Goal: Information Seeking & Learning: Learn about a topic

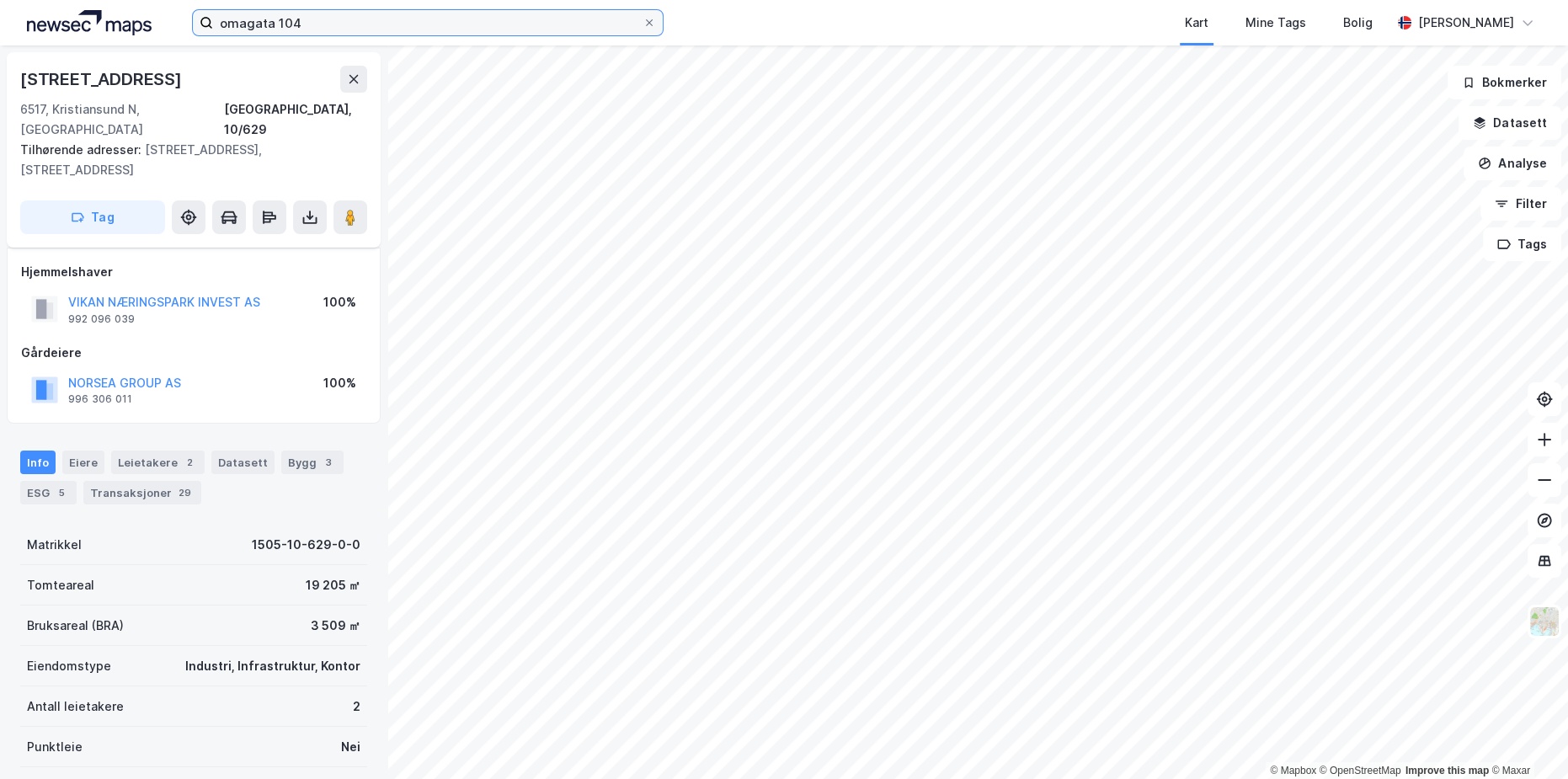
scroll to position [89, 0]
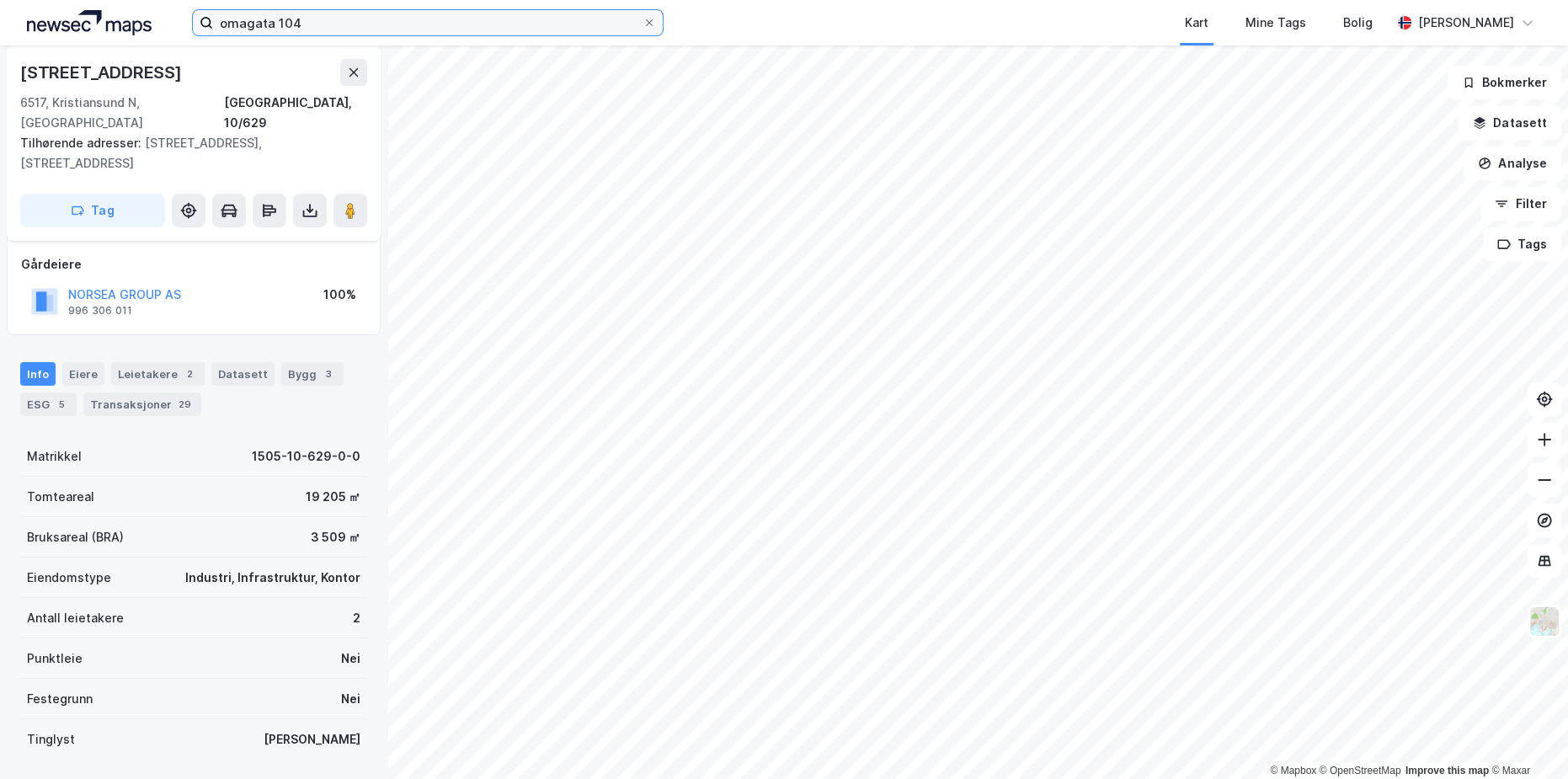
click at [355, 20] on input "omagata 104" at bounding box center [428, 22] width 429 height 25
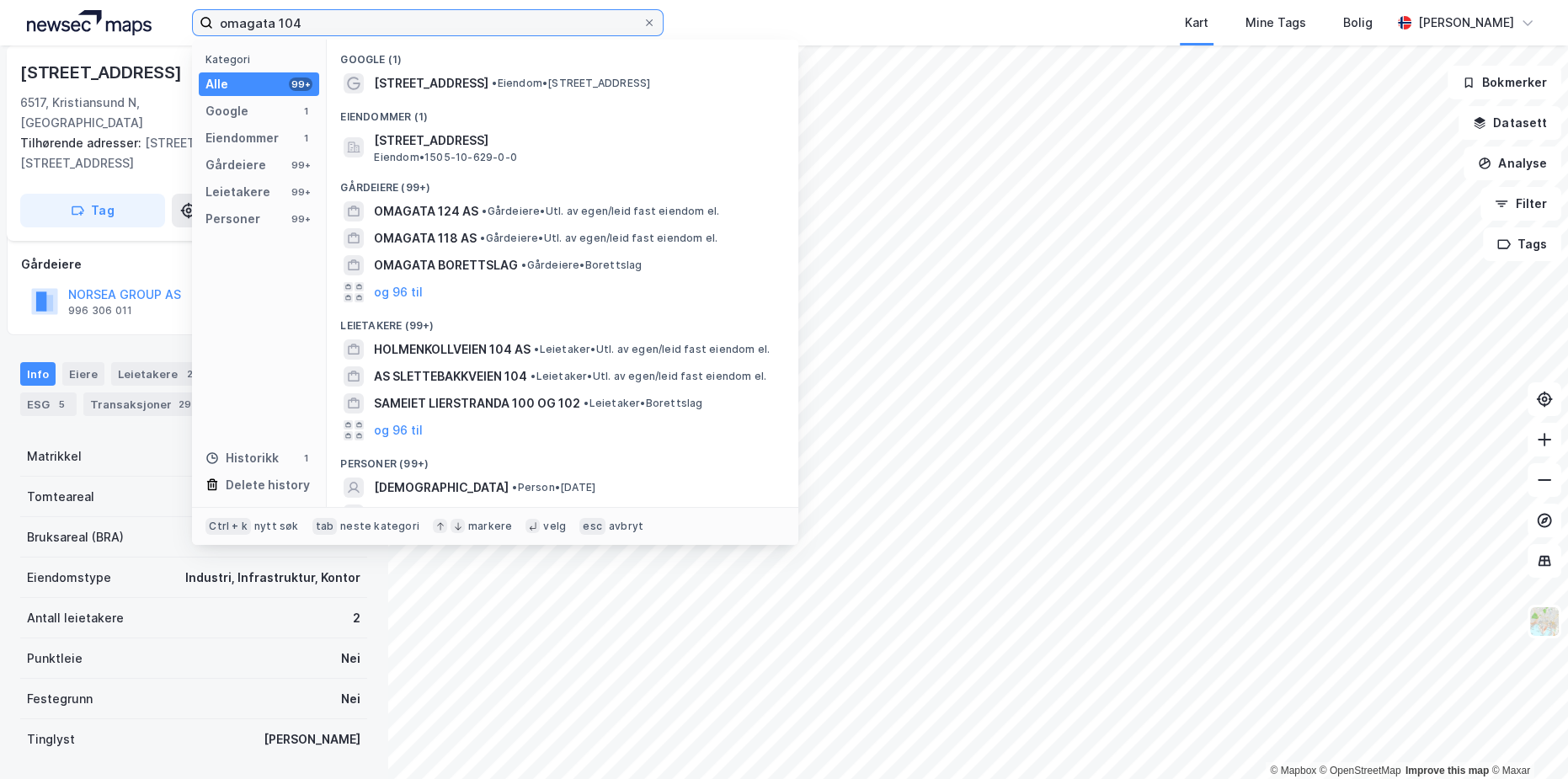
click at [355, 20] on input "omagata 104" at bounding box center [428, 22] width 429 height 25
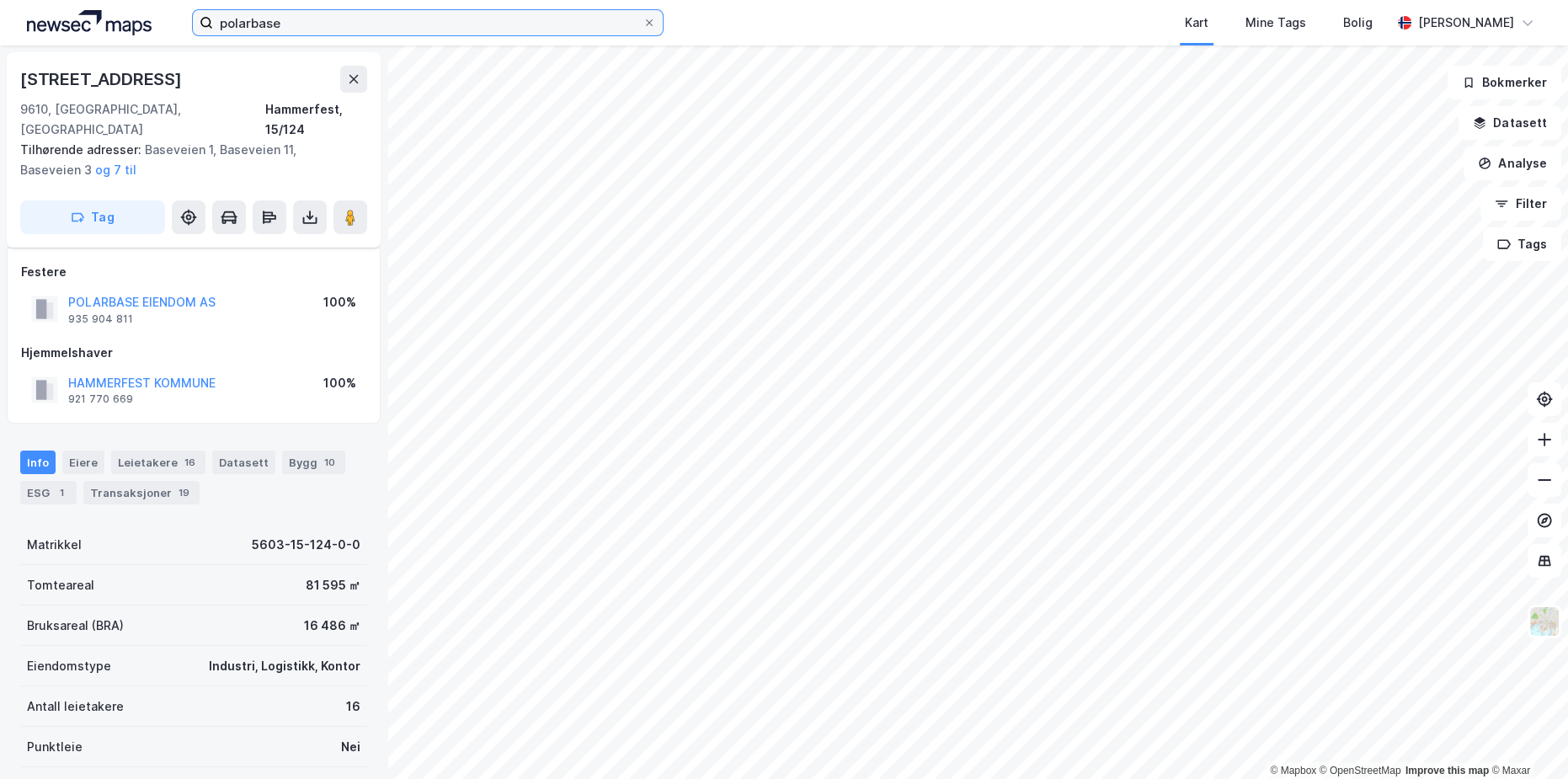
scroll to position [89, 0]
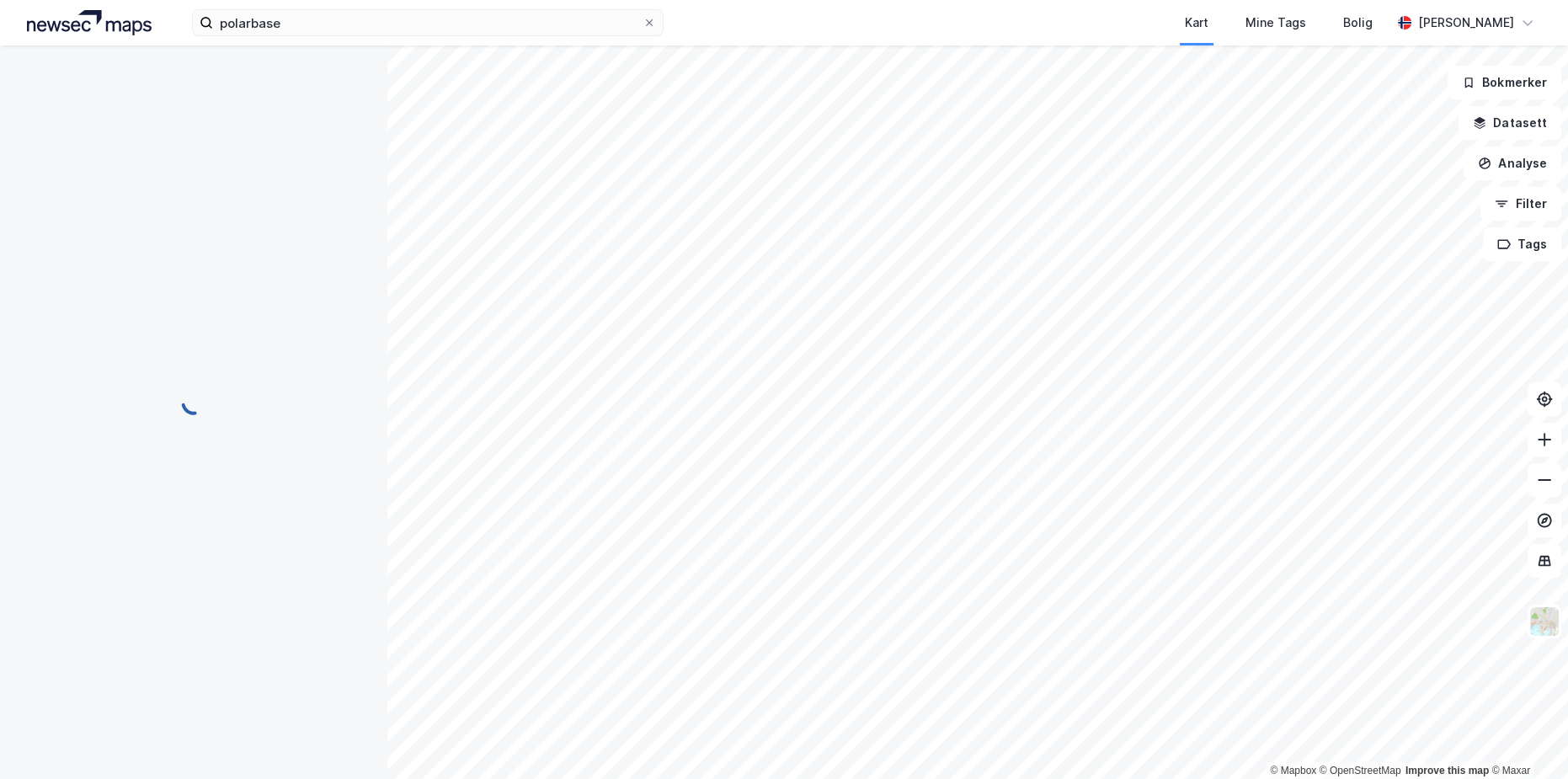
scroll to position [89, 0]
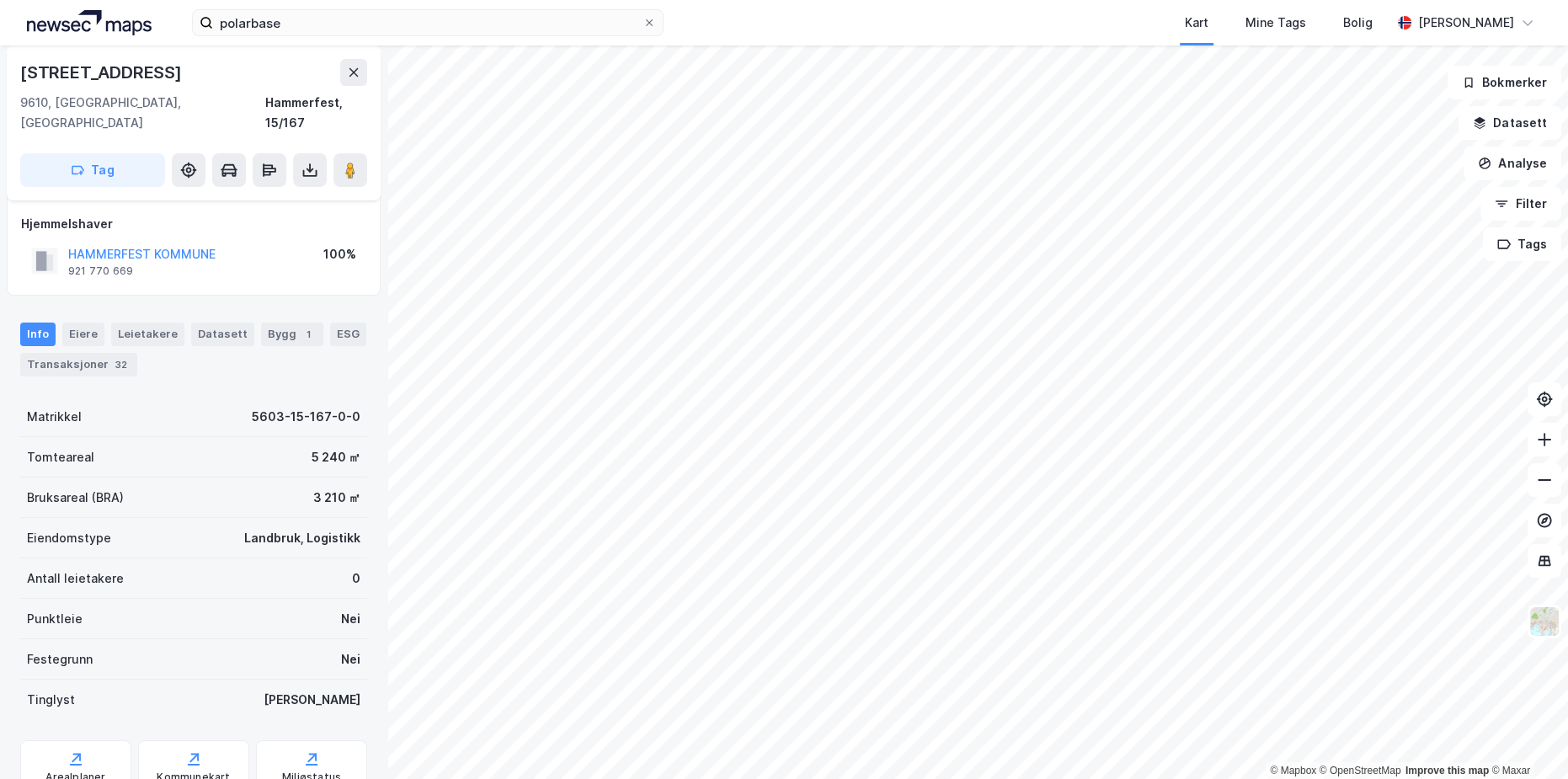
scroll to position [89, 0]
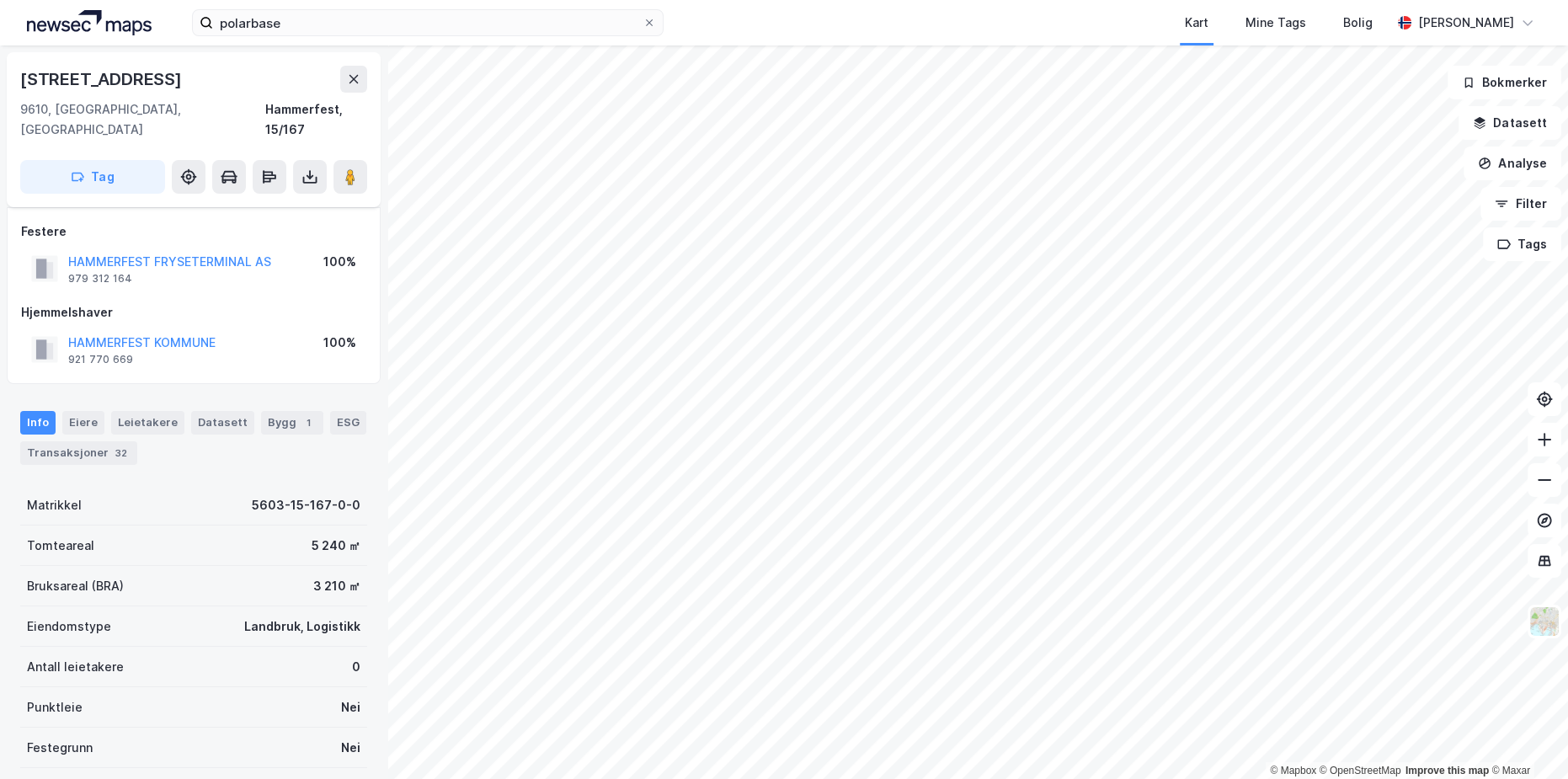
scroll to position [89, 0]
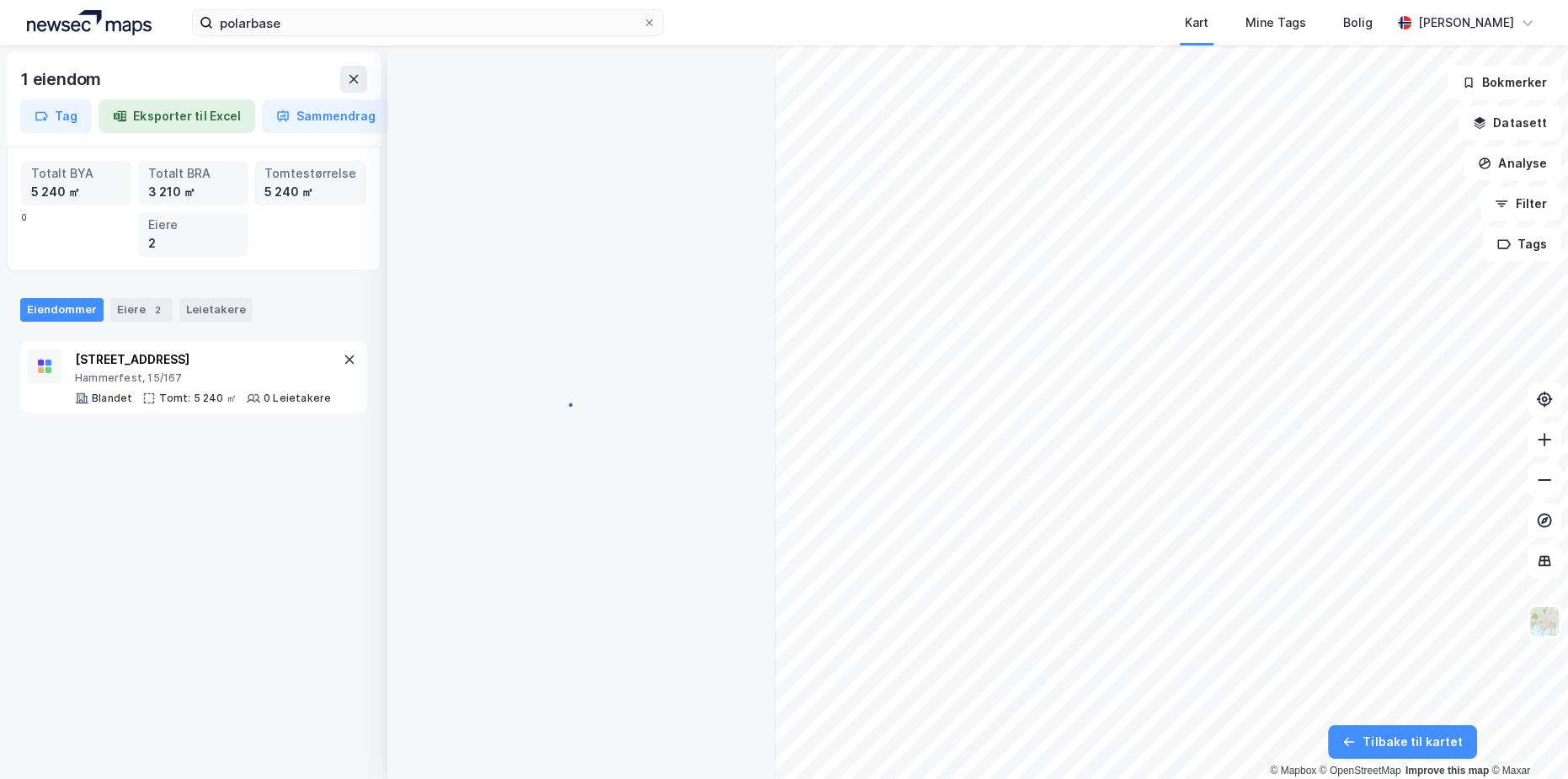
scroll to position [89, 0]
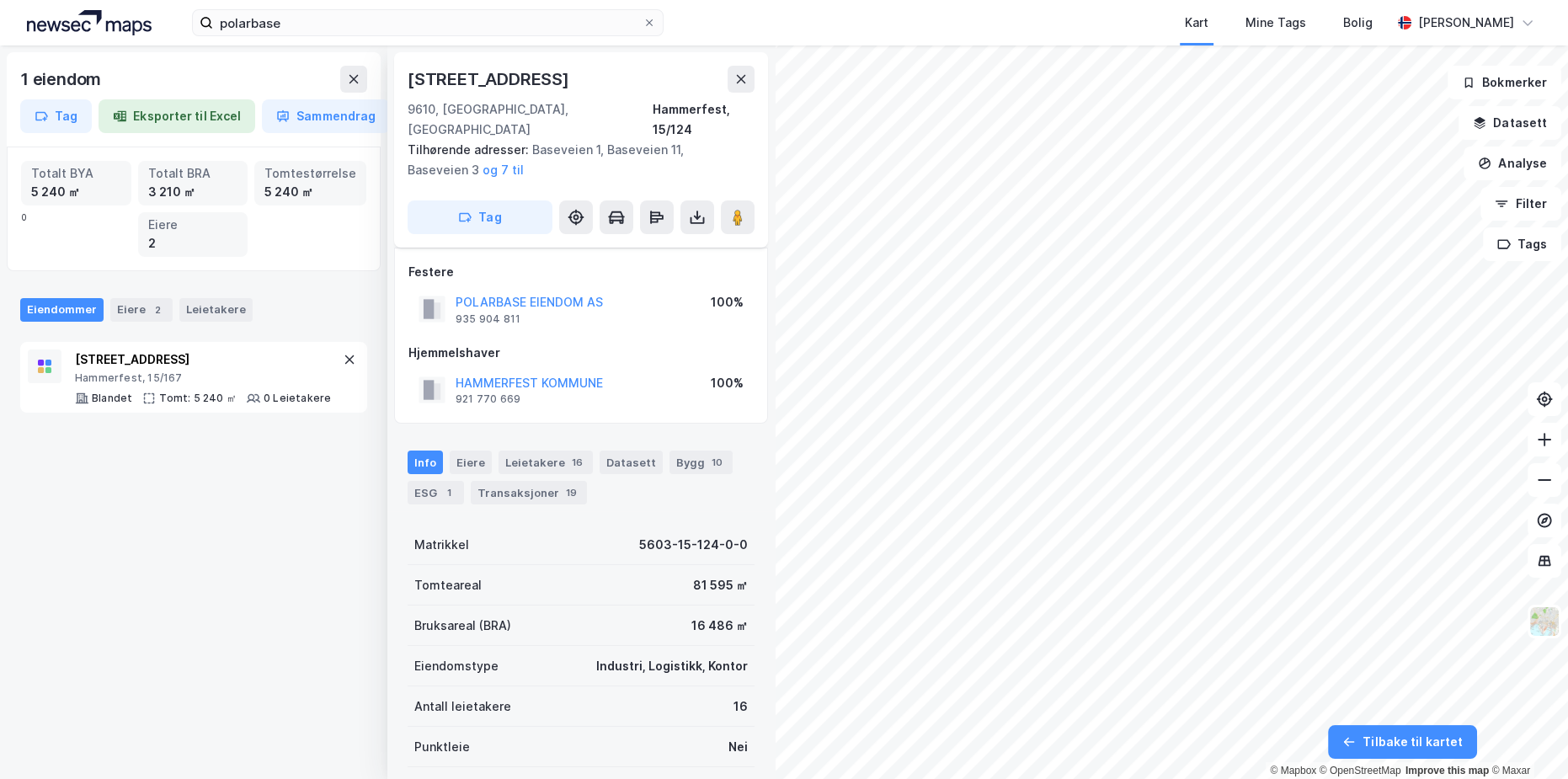
scroll to position [89, 0]
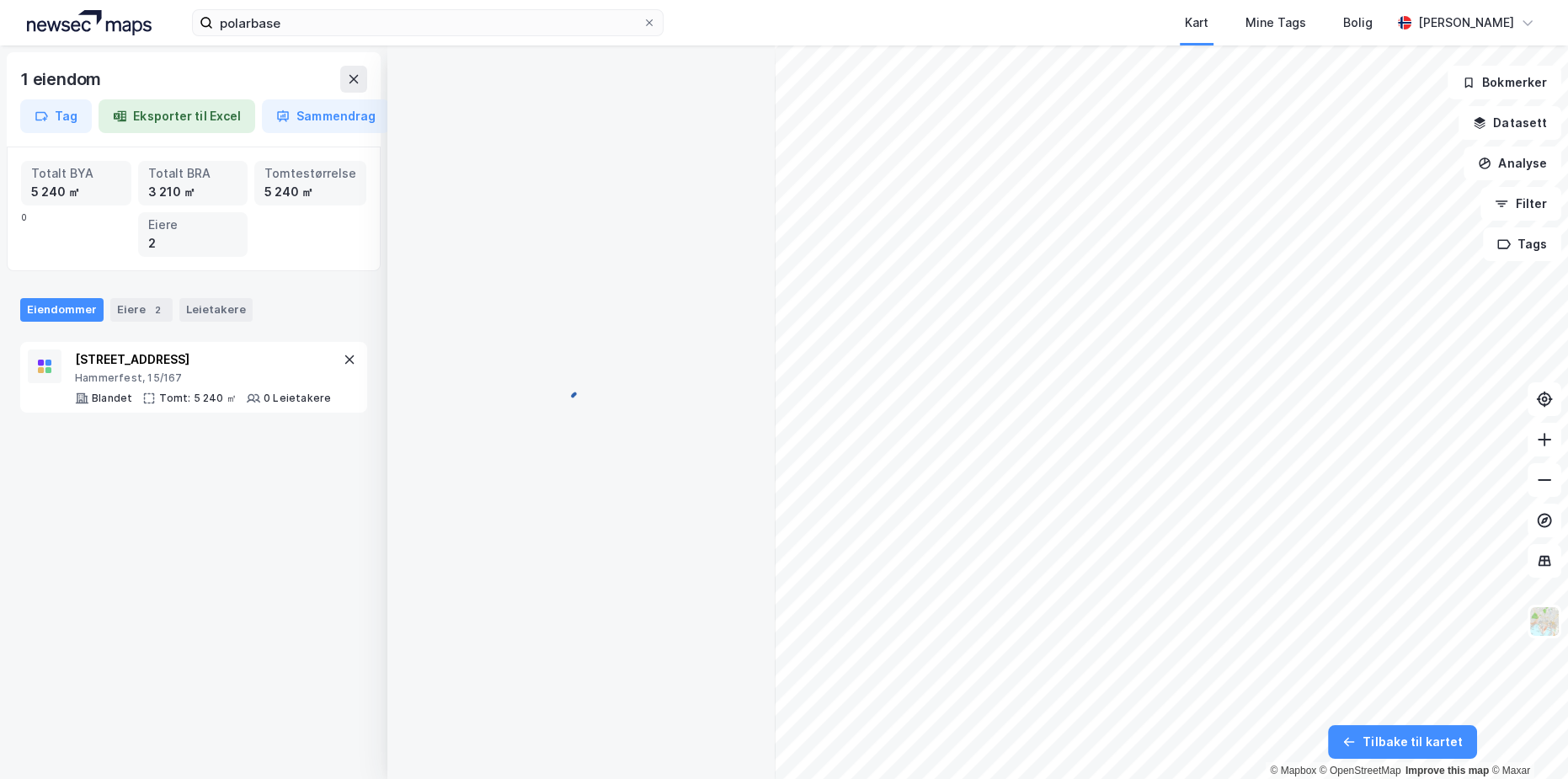
scroll to position [89, 0]
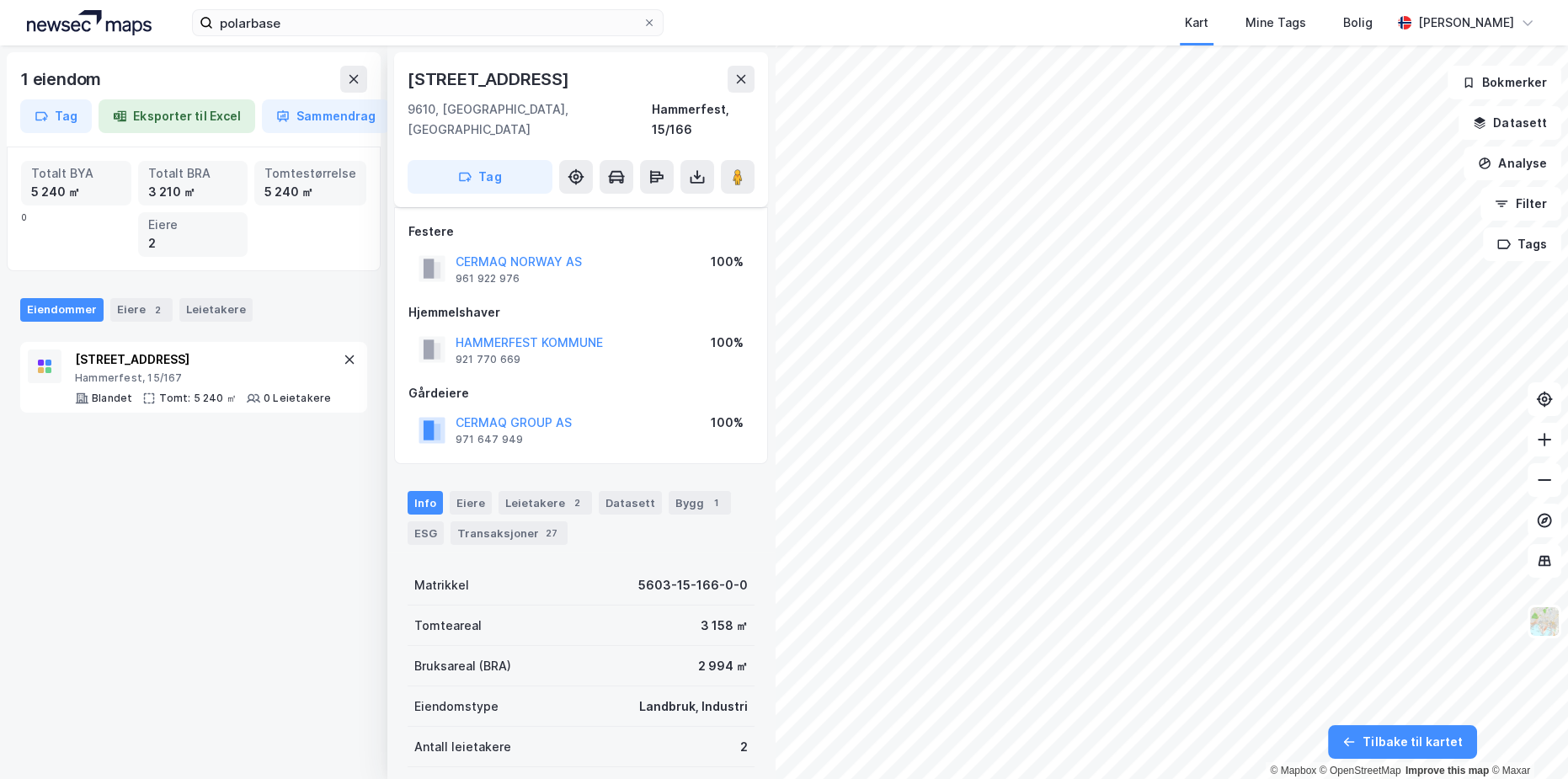
scroll to position [89, 0]
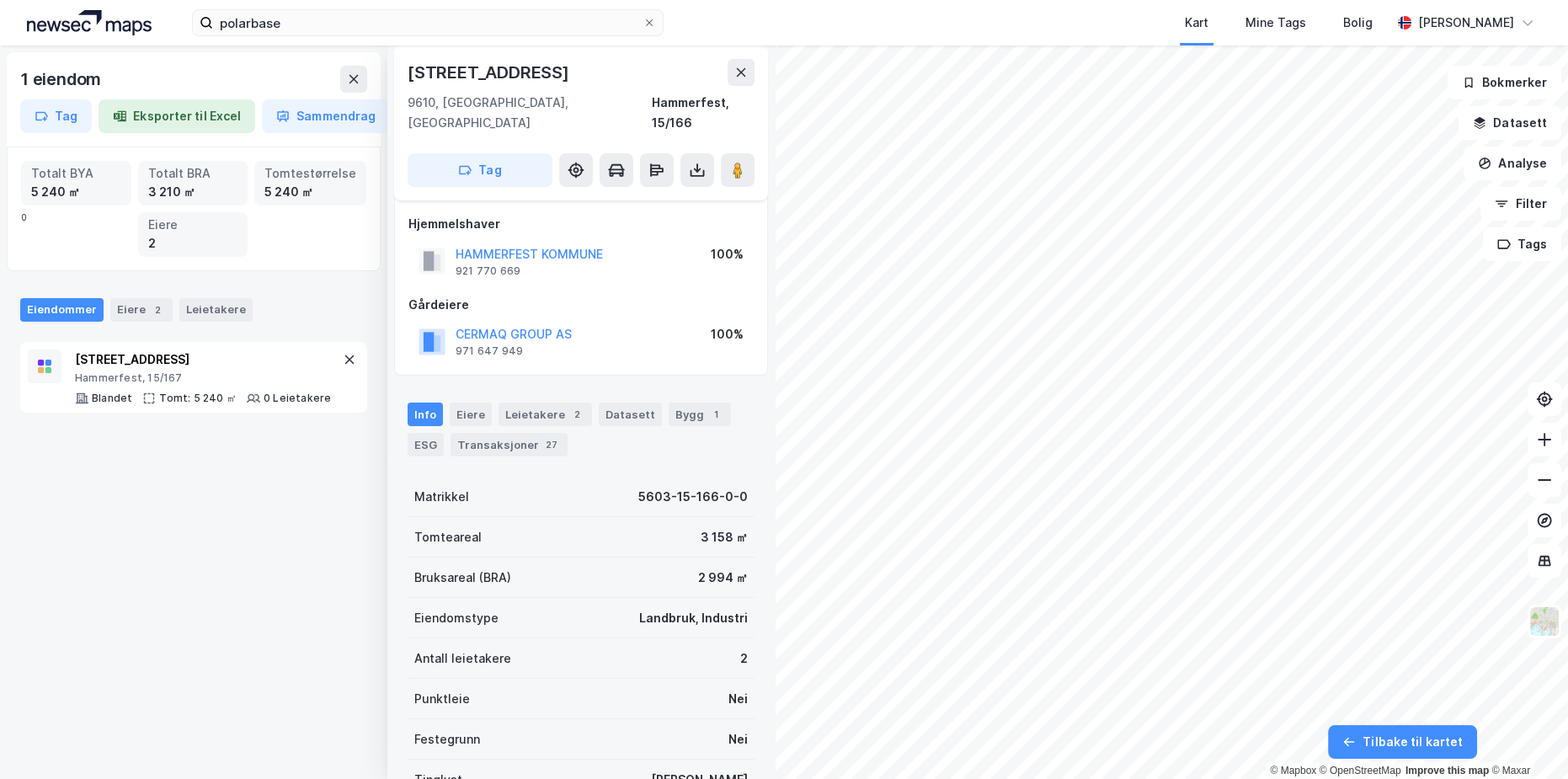
scroll to position [89, 0]
click at [294, 19] on input "polarbase" at bounding box center [428, 22] width 429 height 25
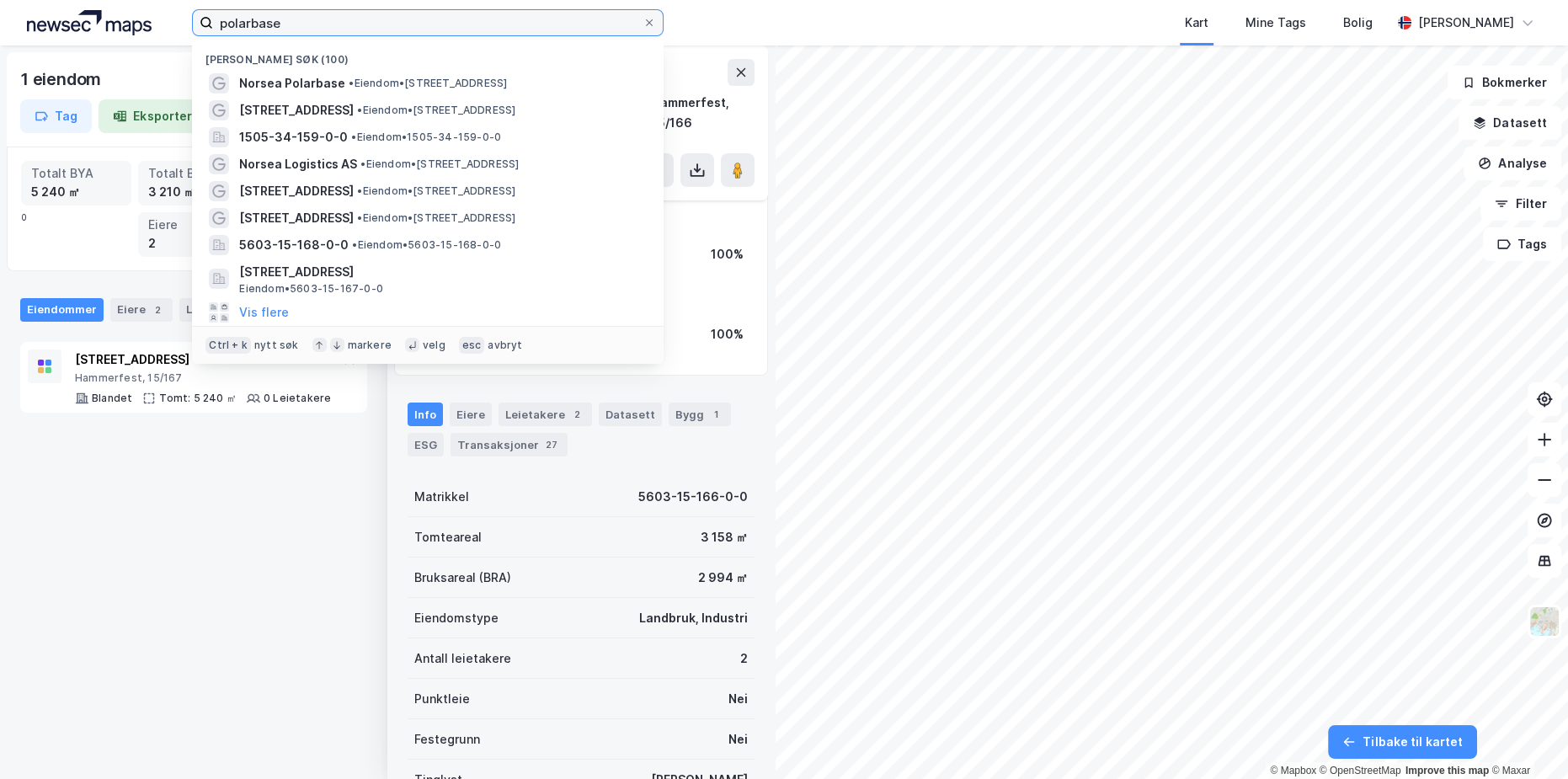
click at [294, 19] on input "polarbase" at bounding box center [428, 22] width 429 height 25
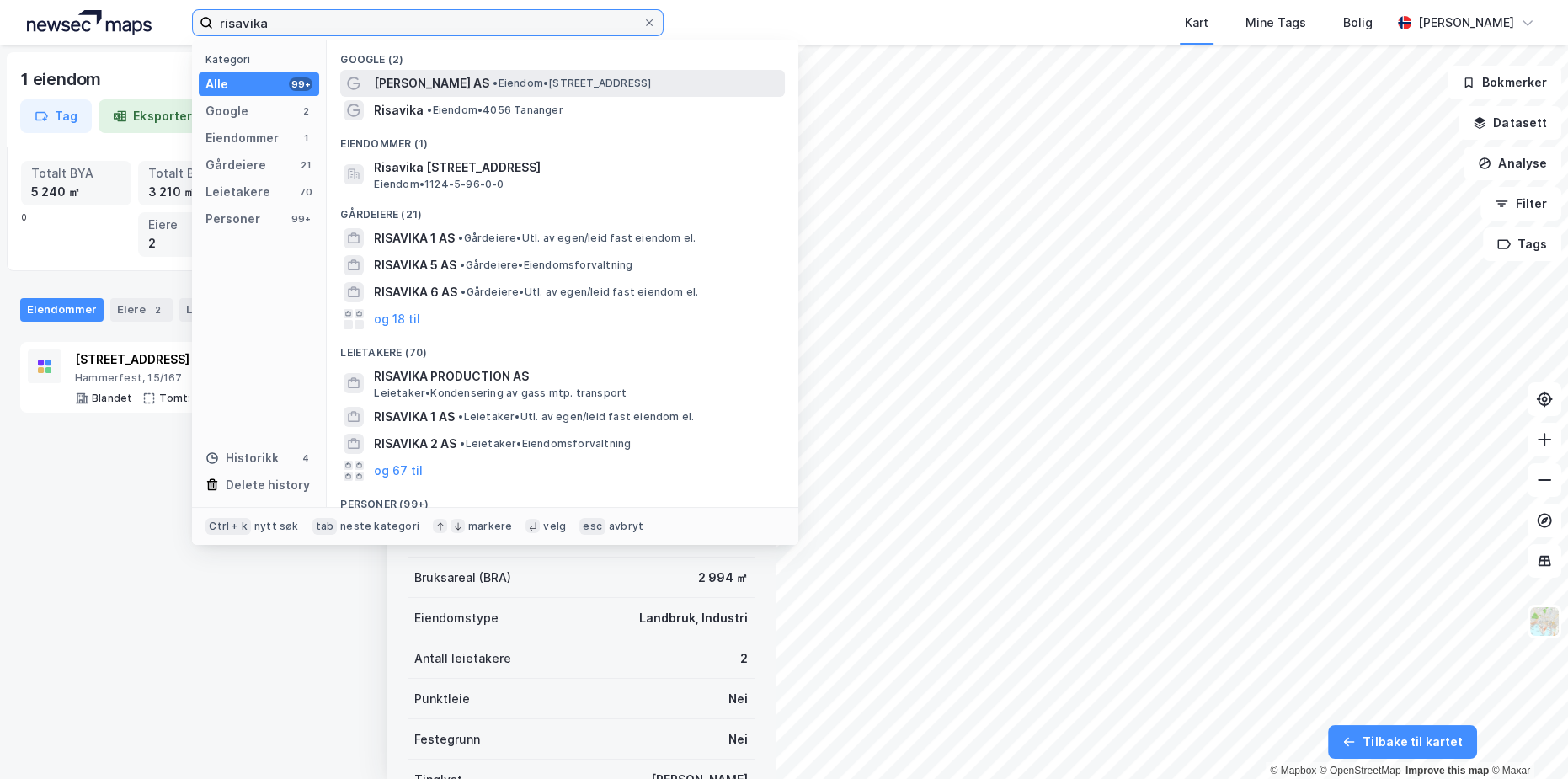
type input "risavika"
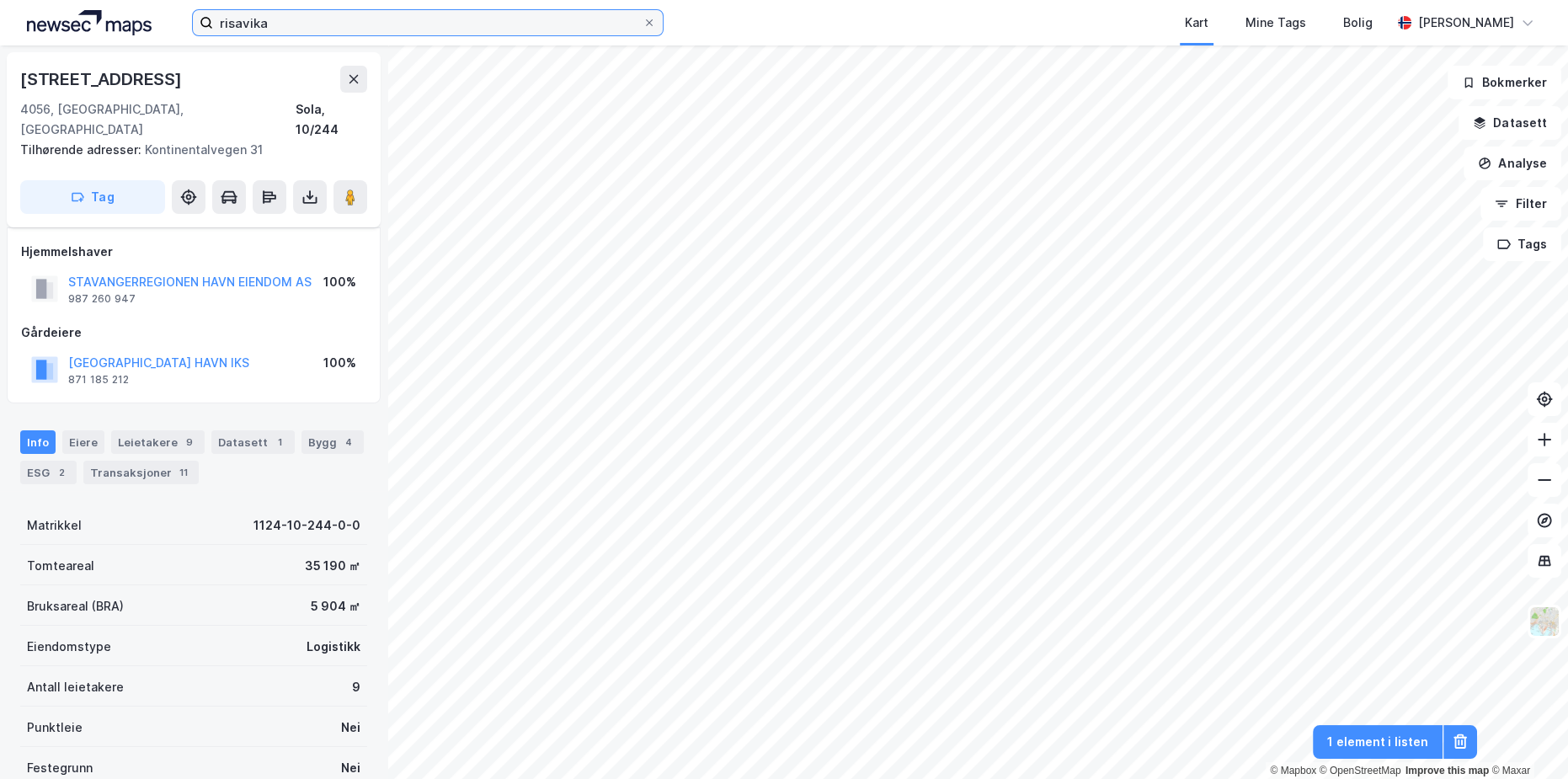
scroll to position [89, 0]
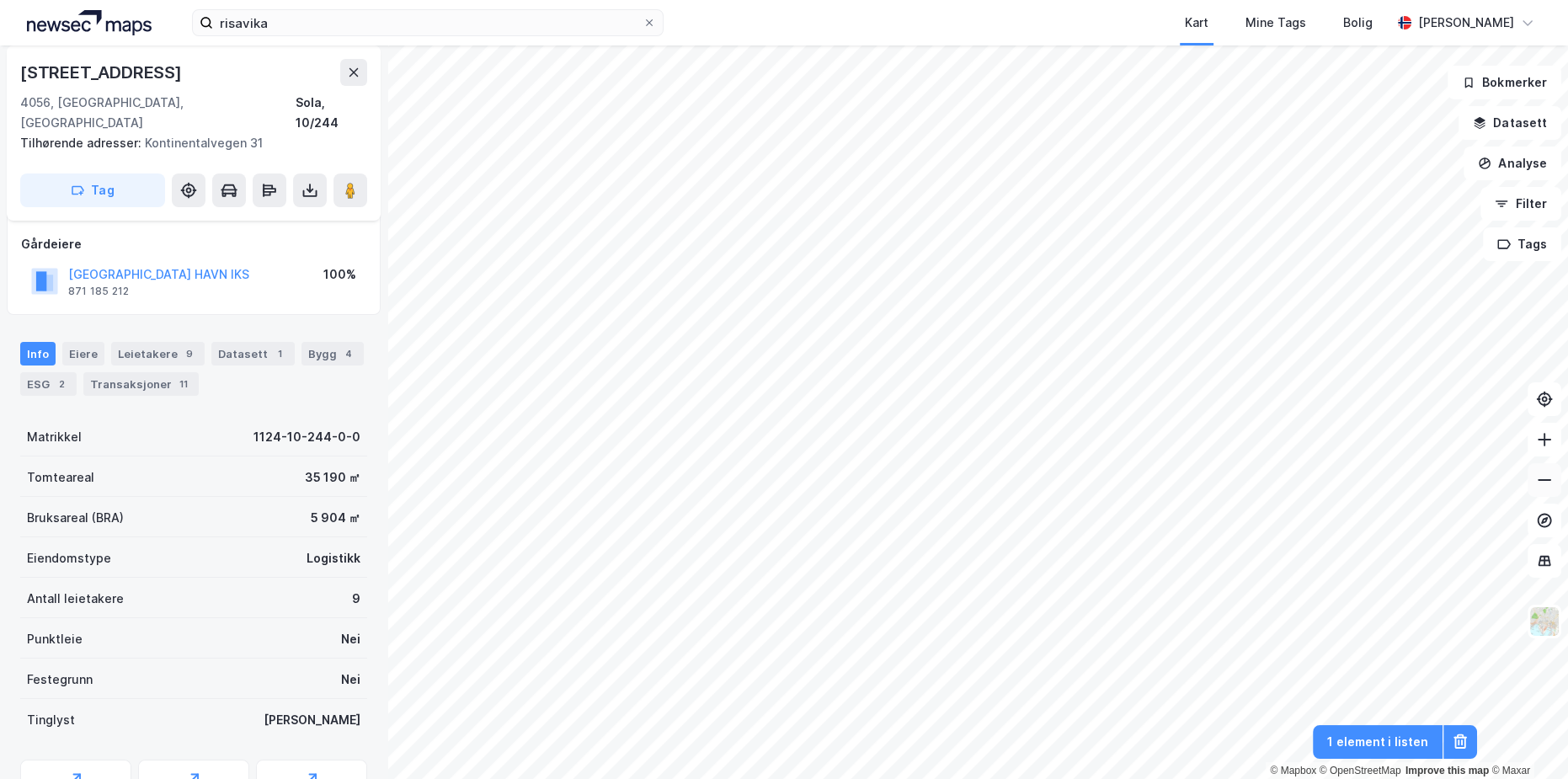
click at [1544, 476] on icon at bounding box center [1544, 479] width 17 height 17
click at [1548, 440] on icon at bounding box center [1544, 439] width 17 height 17
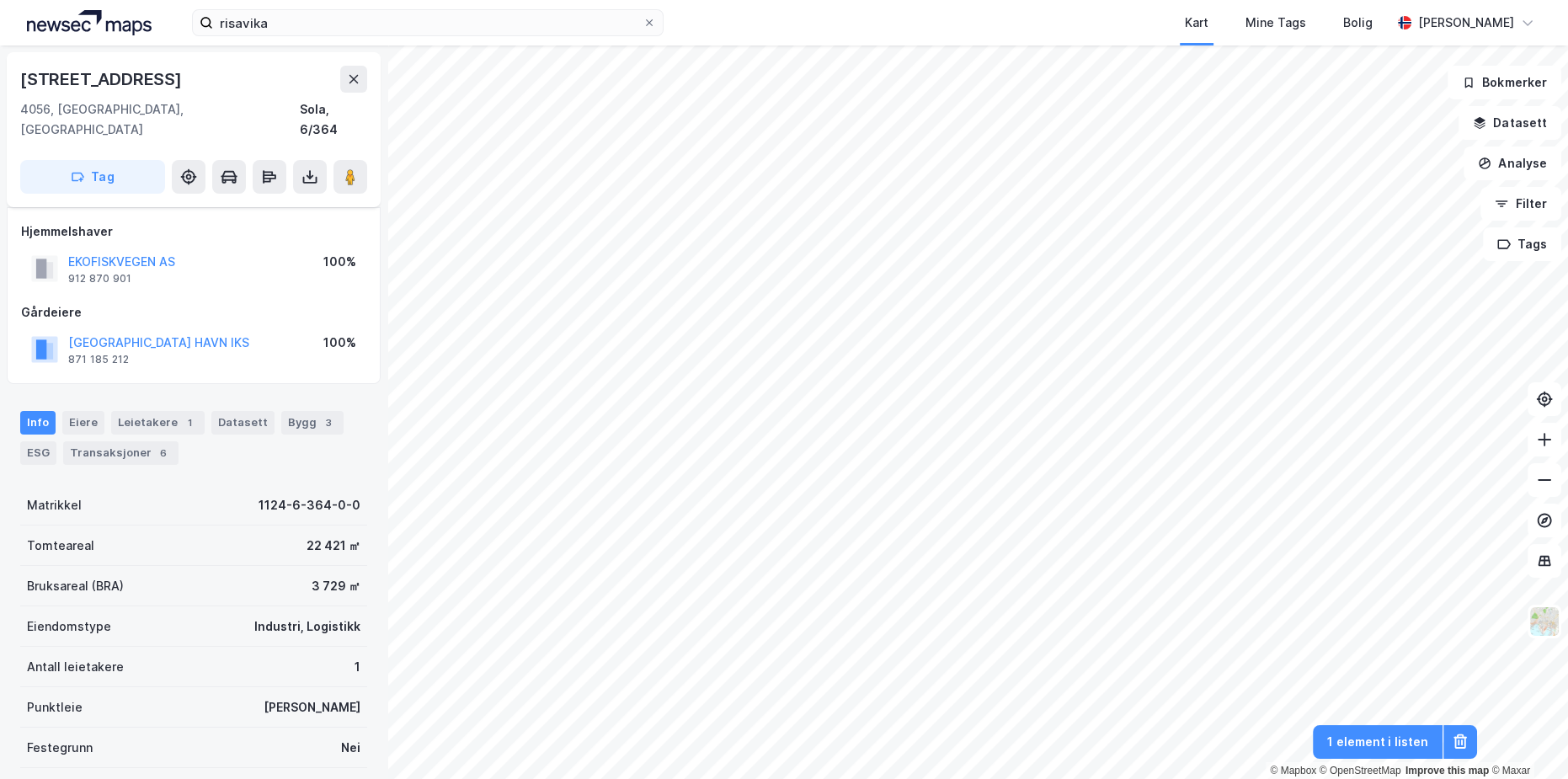
scroll to position [8, 0]
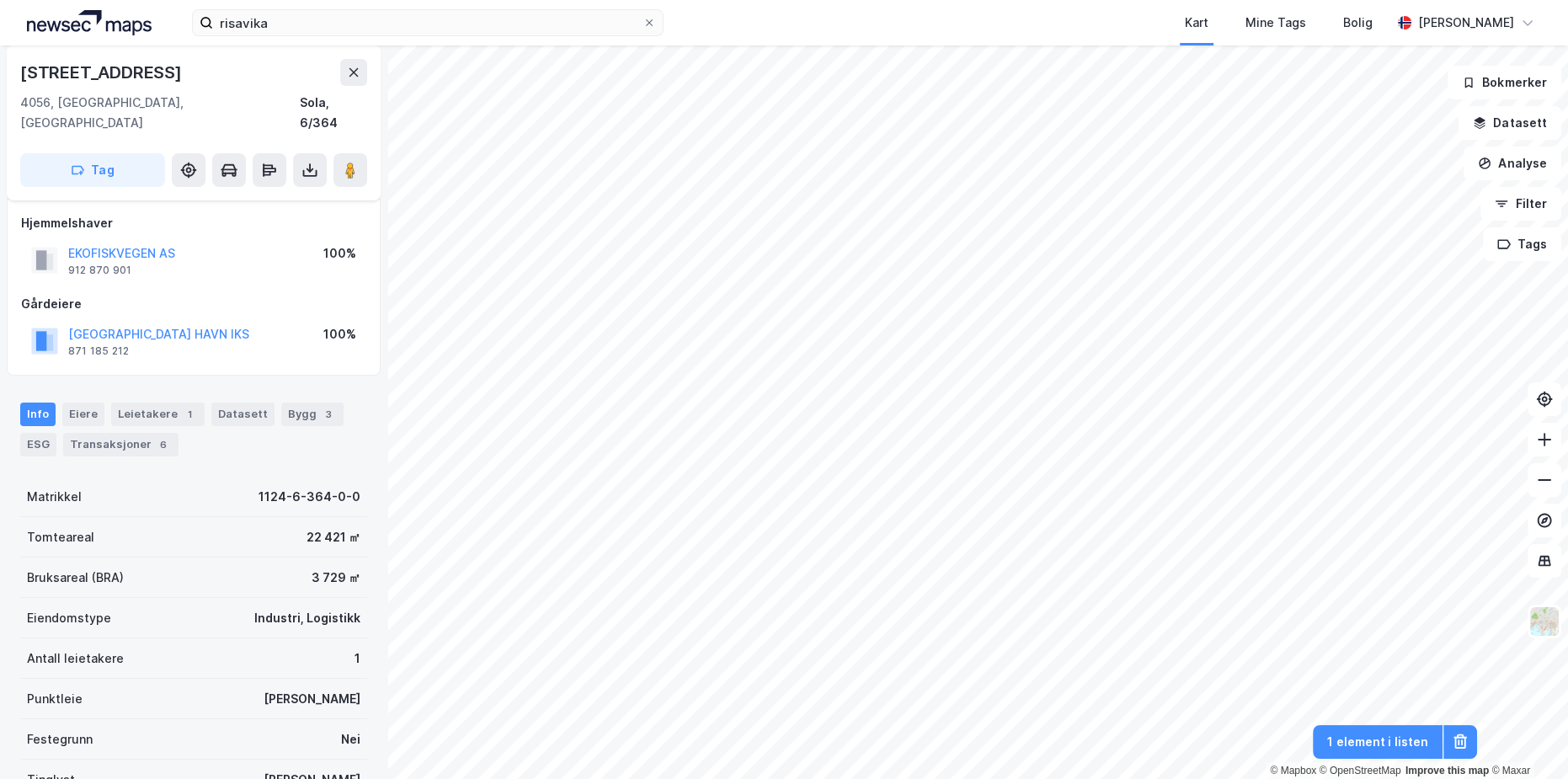
click at [628, 0] on html "risavika Kart Mine Tags Bolig [PERSON_NAME] © Mapbox © OpenStreetMap Improve th…" at bounding box center [784, 390] width 1568 height 779
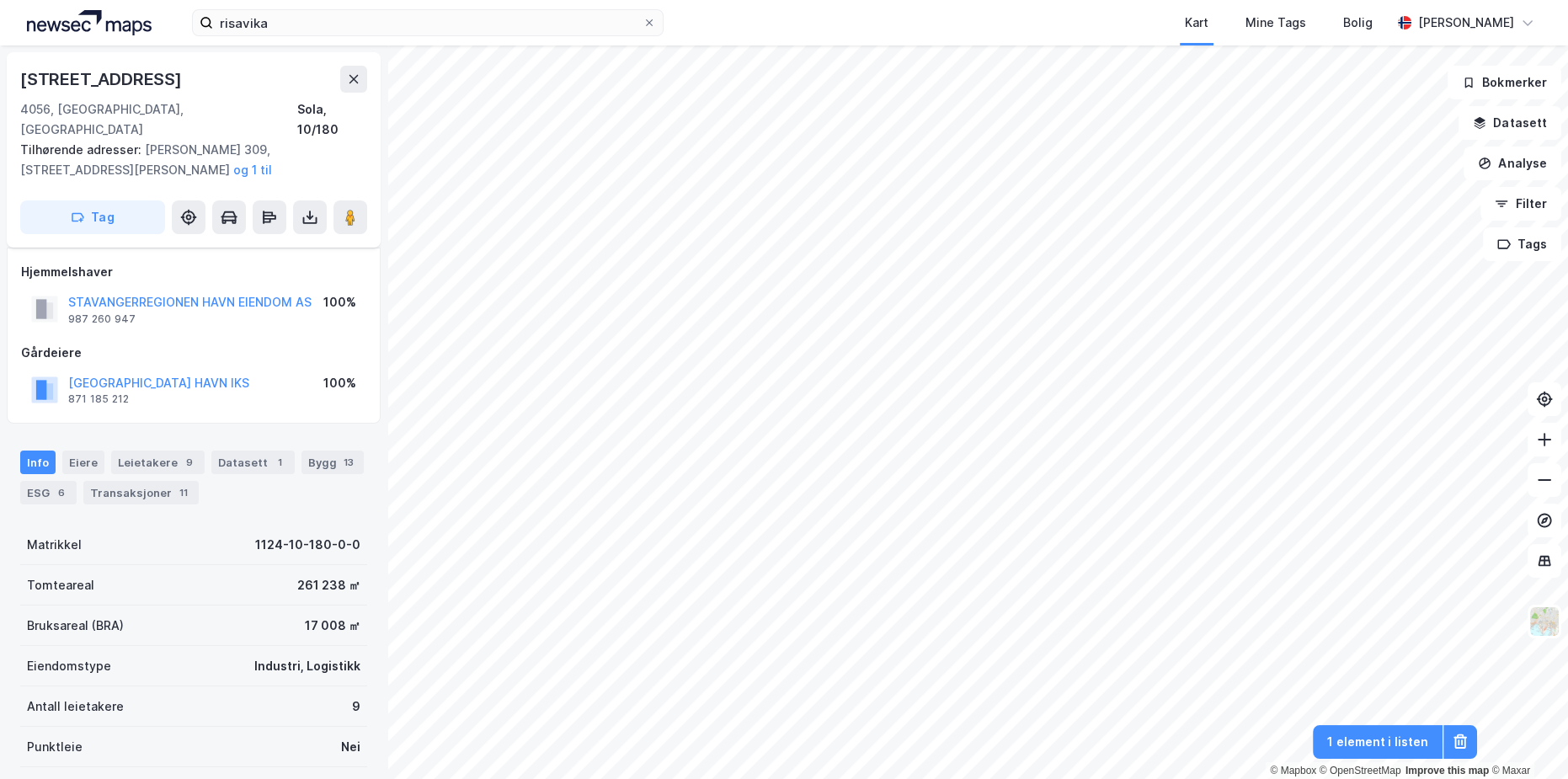
scroll to position [8, 0]
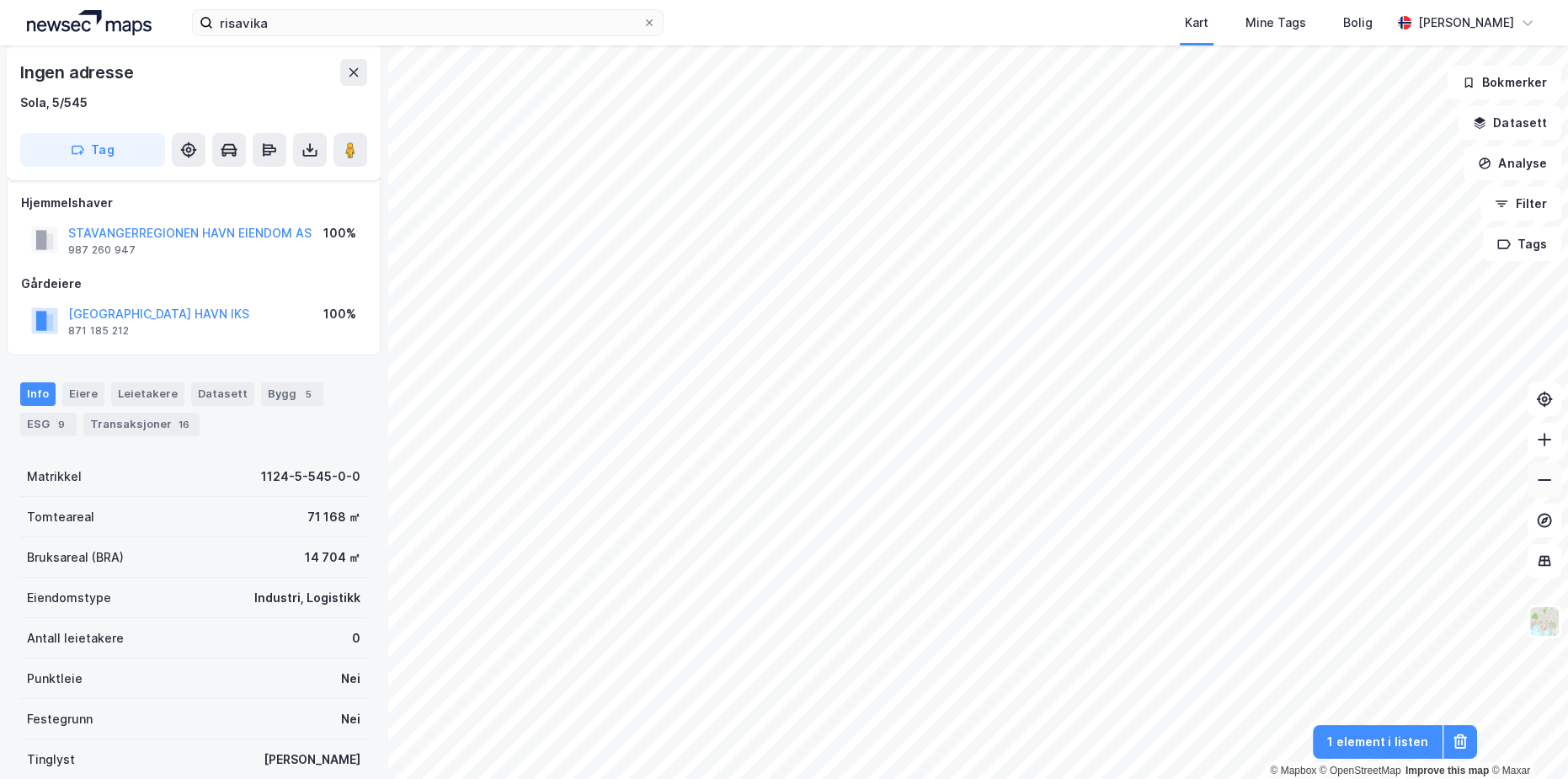
scroll to position [8, 0]
click at [285, 16] on input "risavika" at bounding box center [428, 22] width 429 height 25
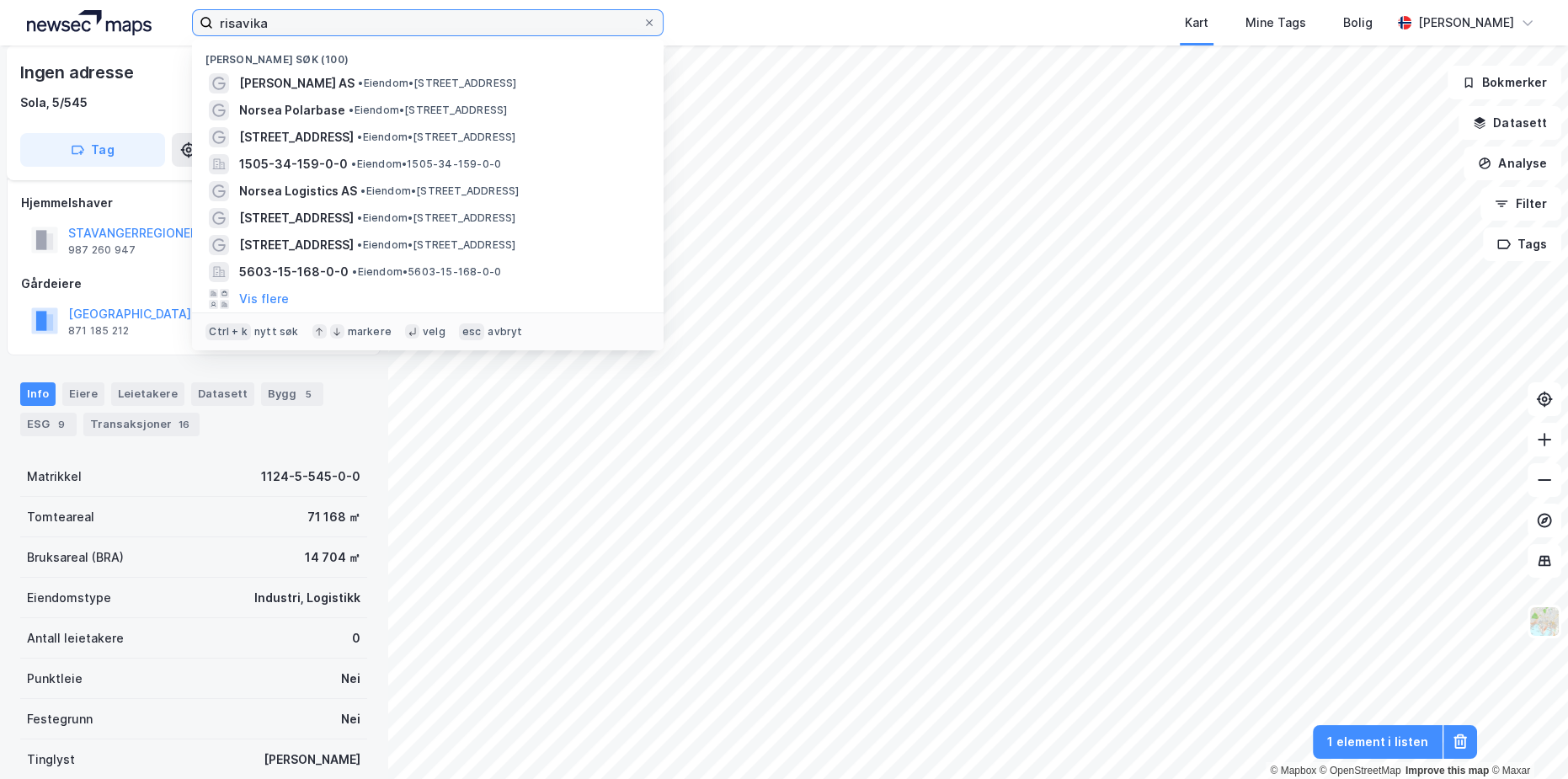
click at [285, 16] on input "risavika" at bounding box center [428, 22] width 429 height 25
paste input
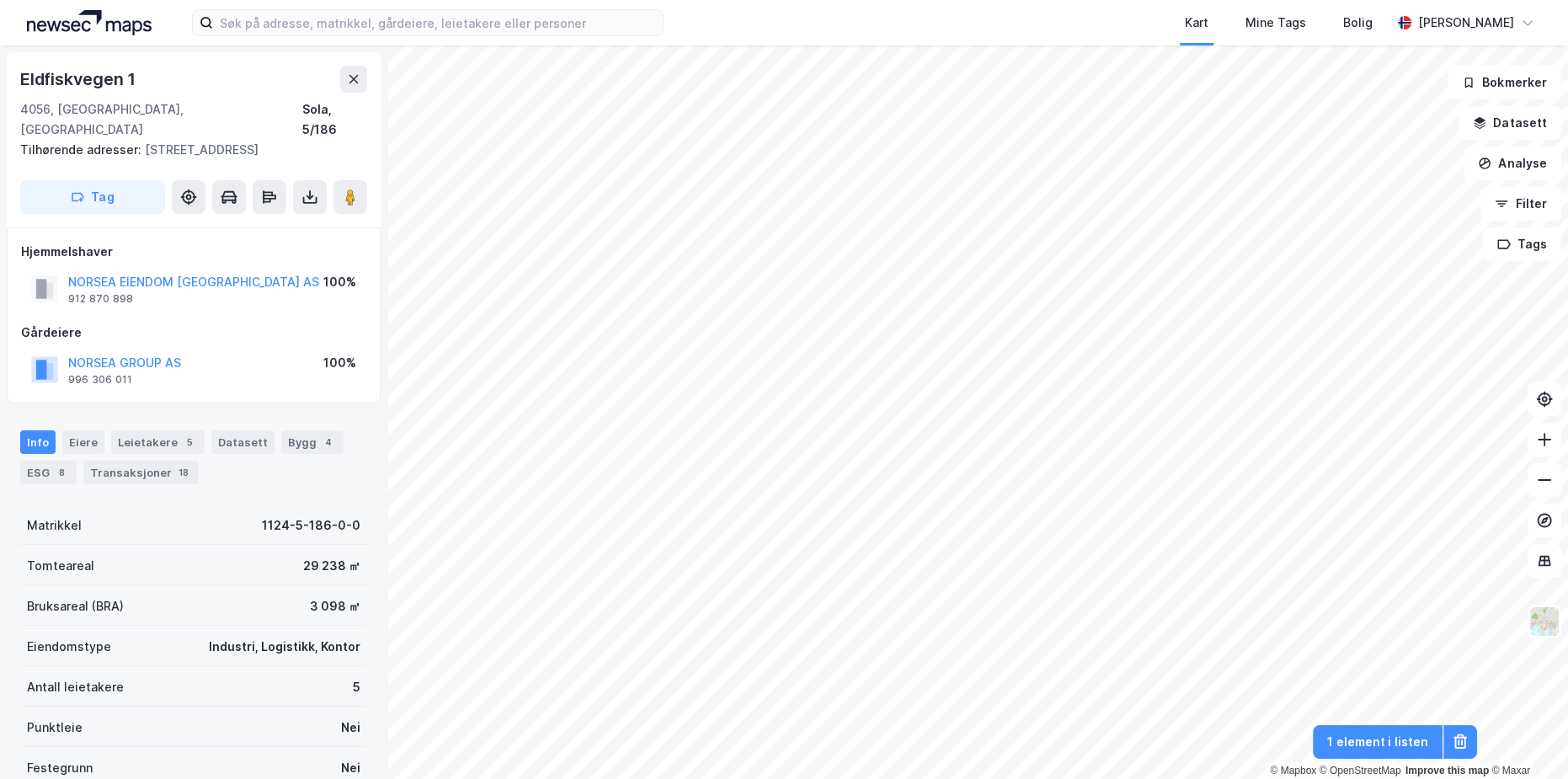
scroll to position [8, 0]
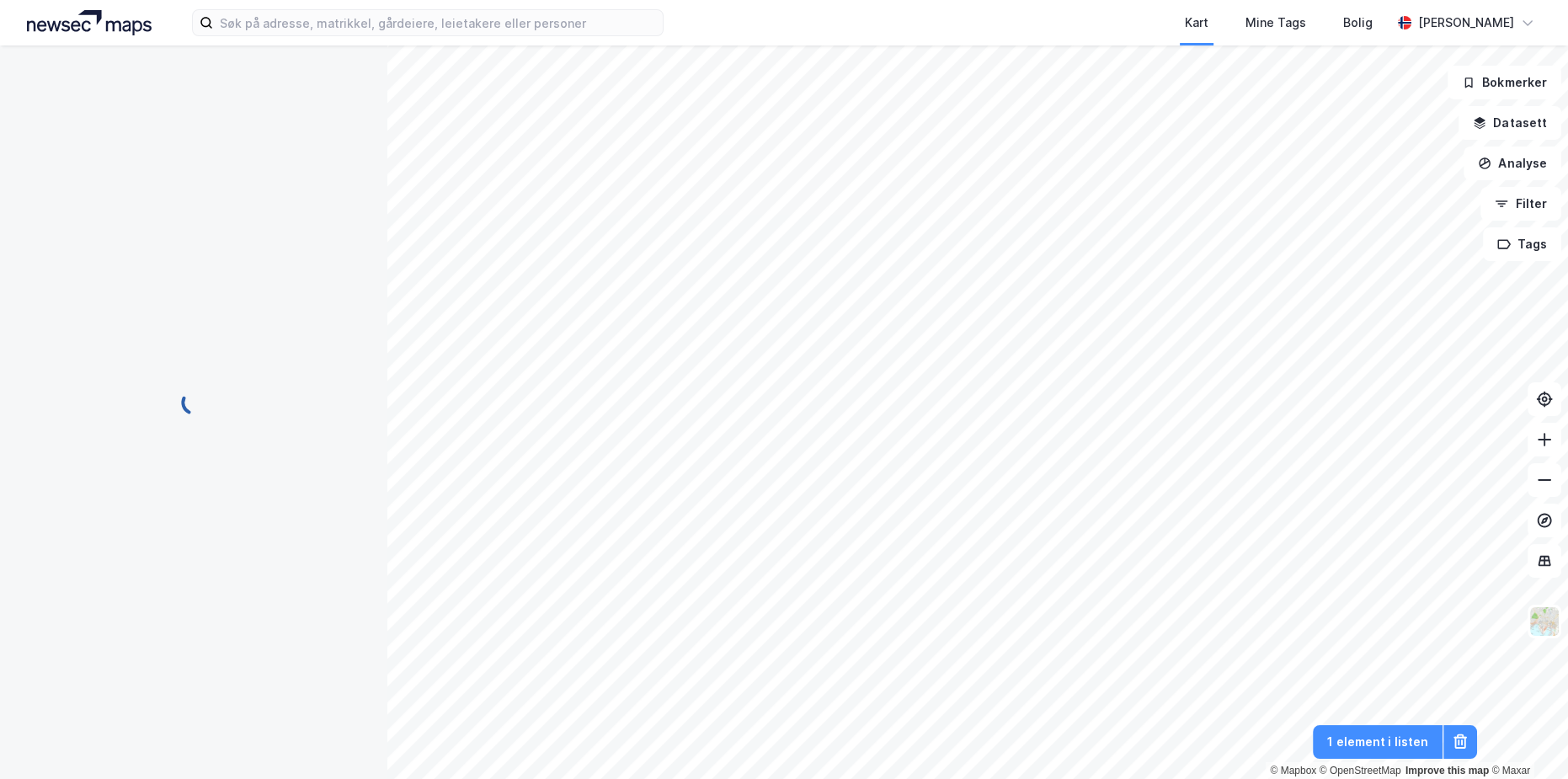
scroll to position [8, 0]
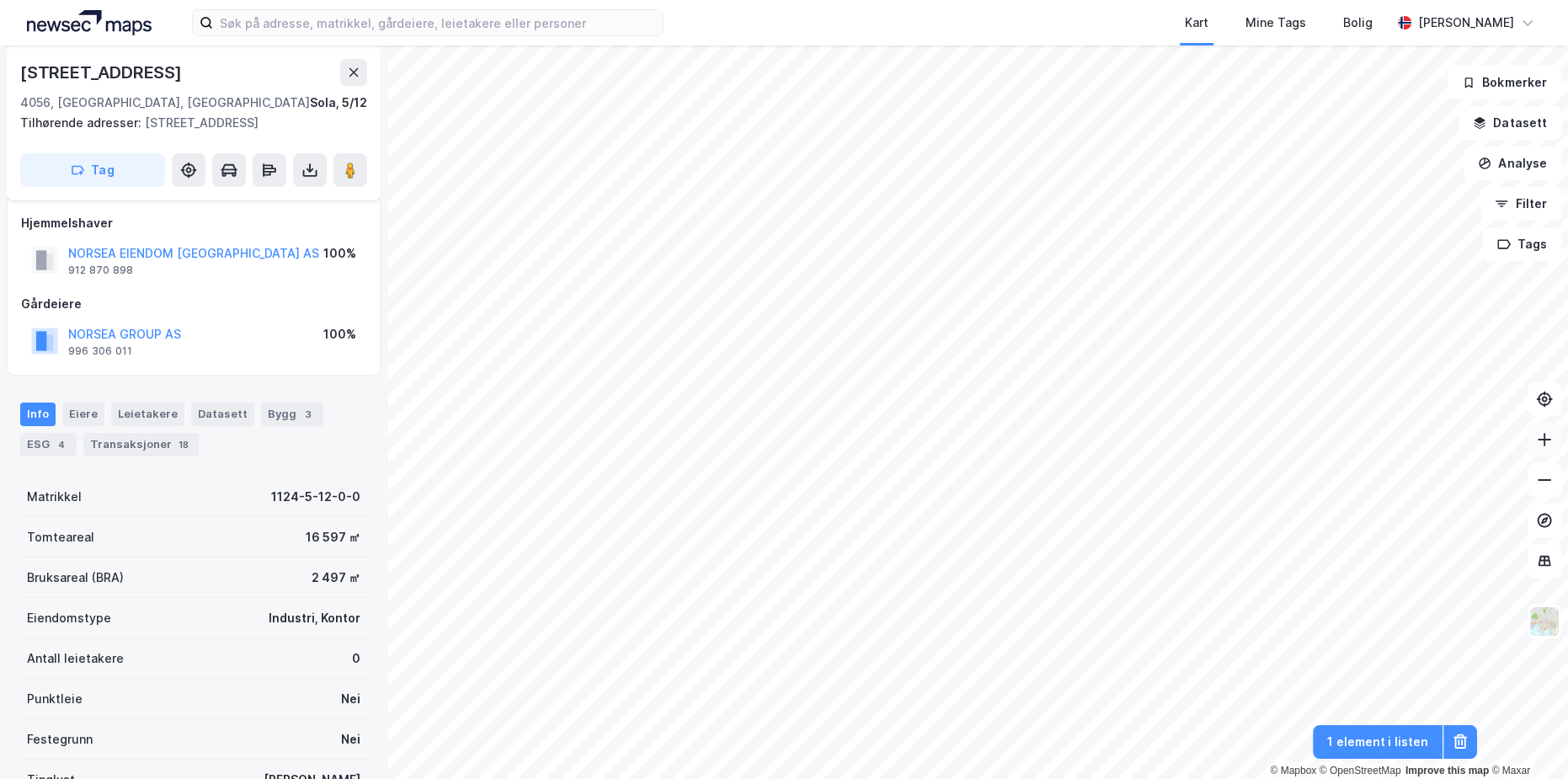
click at [1551, 442] on icon at bounding box center [1544, 439] width 17 height 17
click at [1542, 442] on icon at bounding box center [1544, 439] width 17 height 17
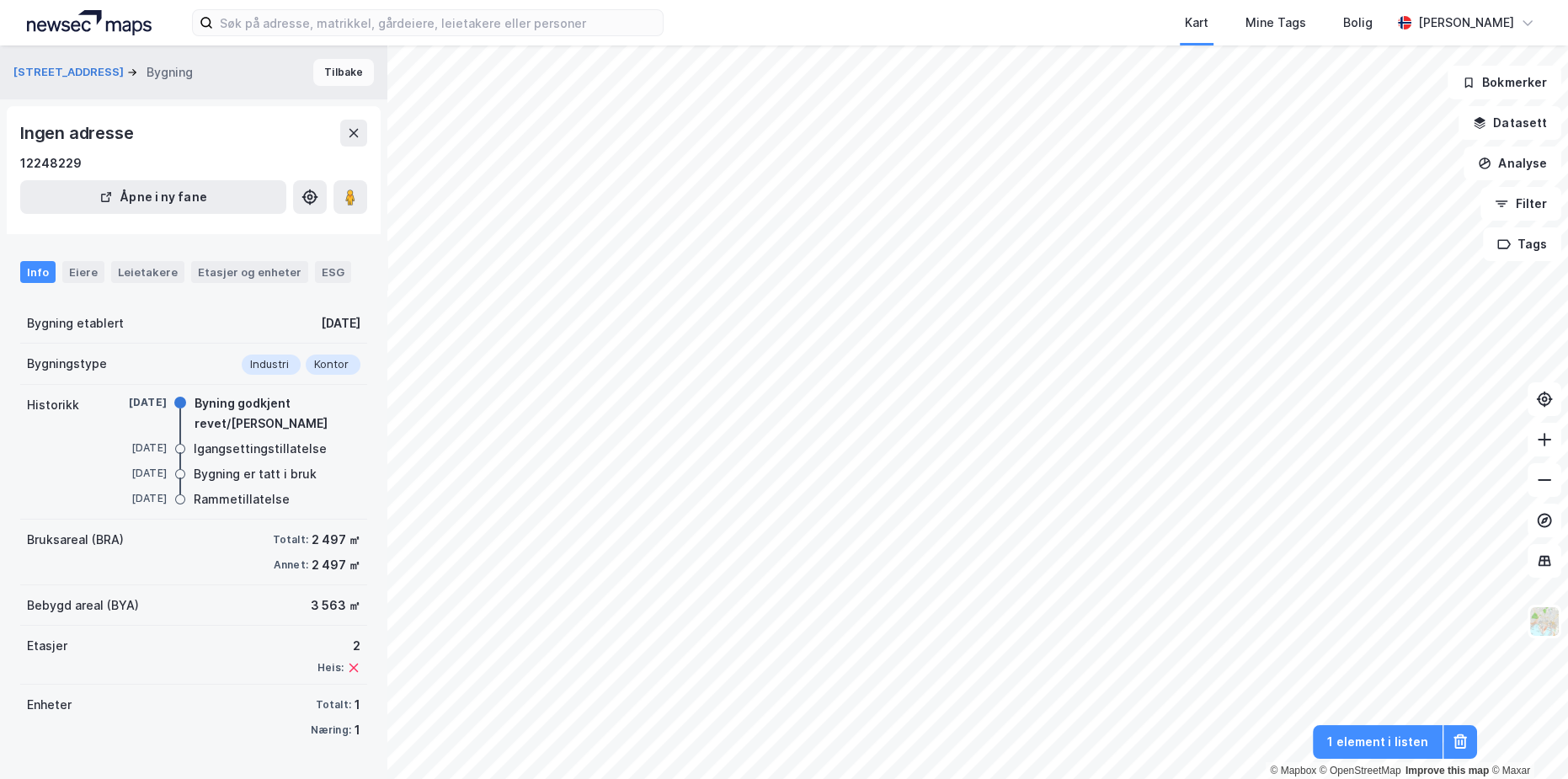
click at [341, 78] on button "Tilbake" at bounding box center [343, 72] width 60 height 27
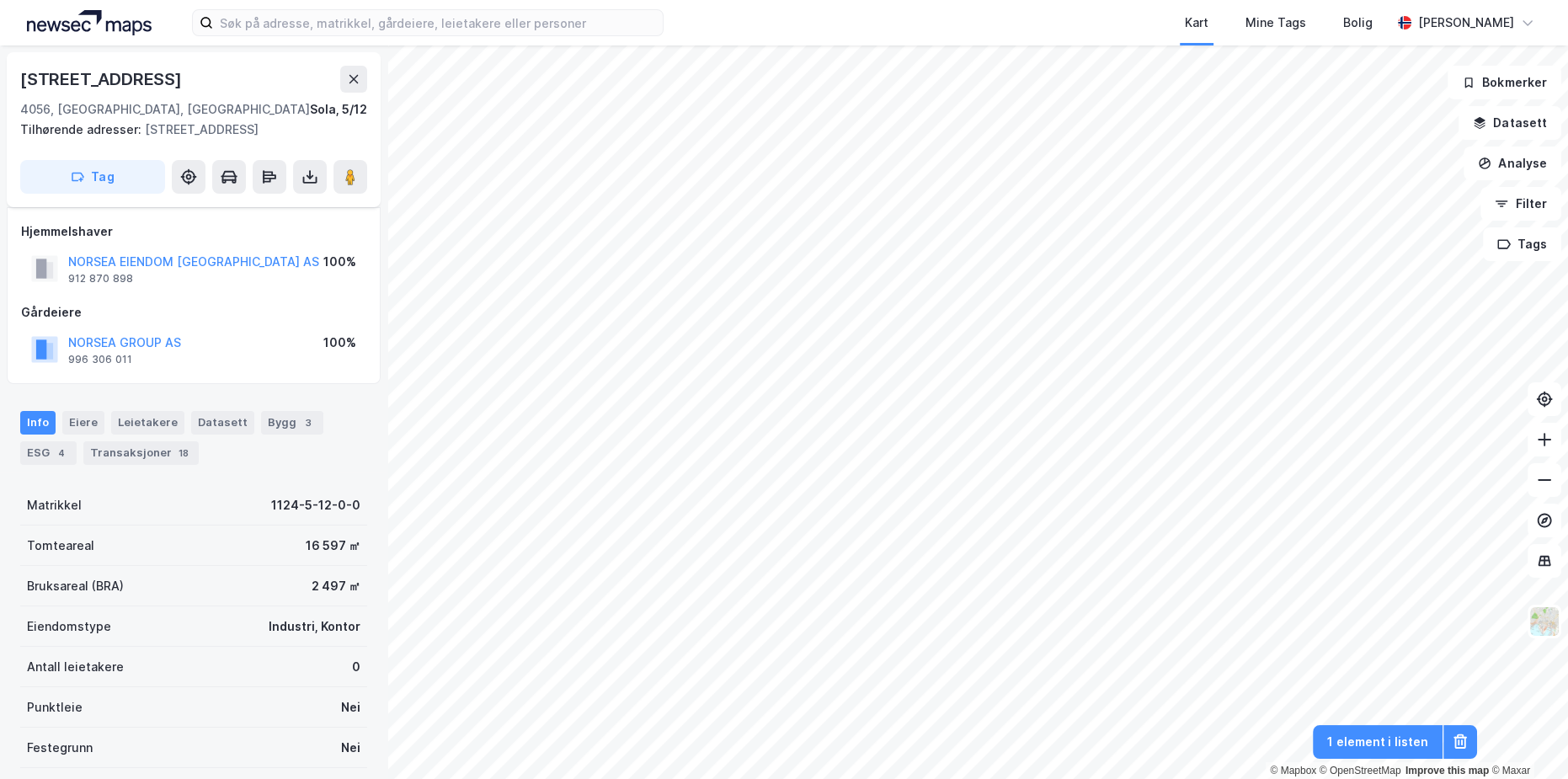
scroll to position [8, 0]
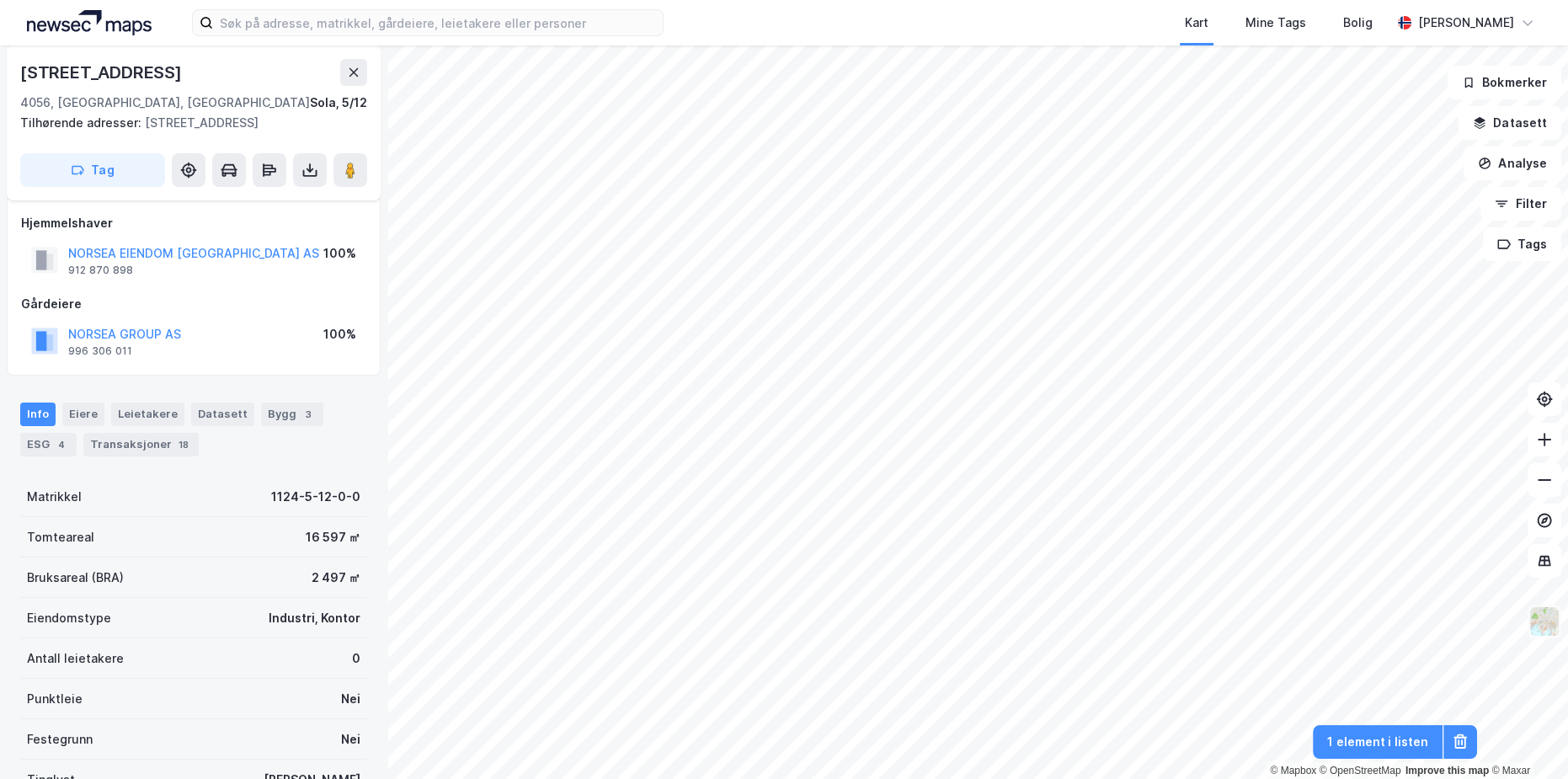
click at [1547, 622] on img at bounding box center [1544, 621] width 32 height 32
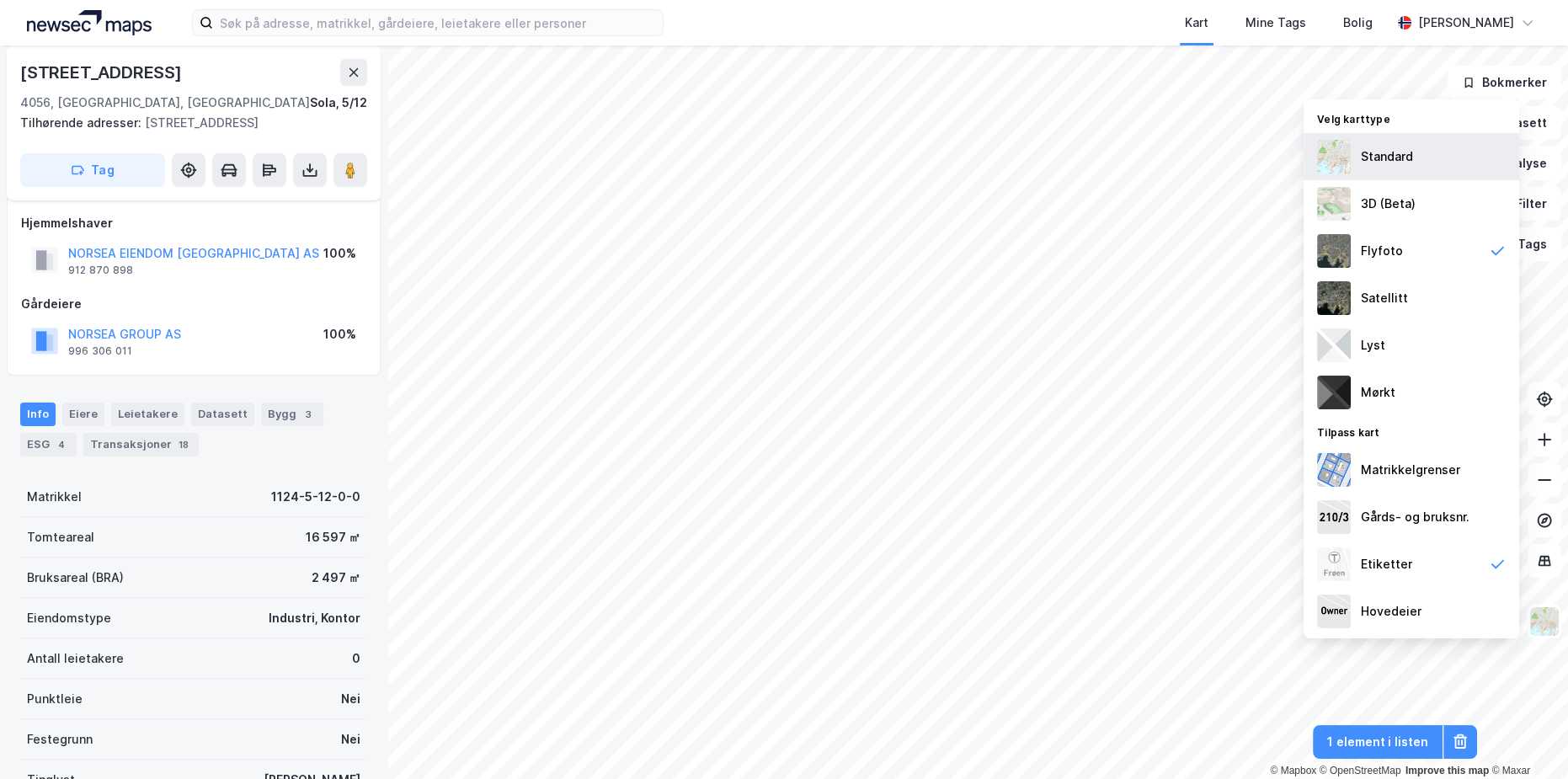
click at [1392, 169] on div "Standard" at bounding box center [1411, 156] width 216 height 47
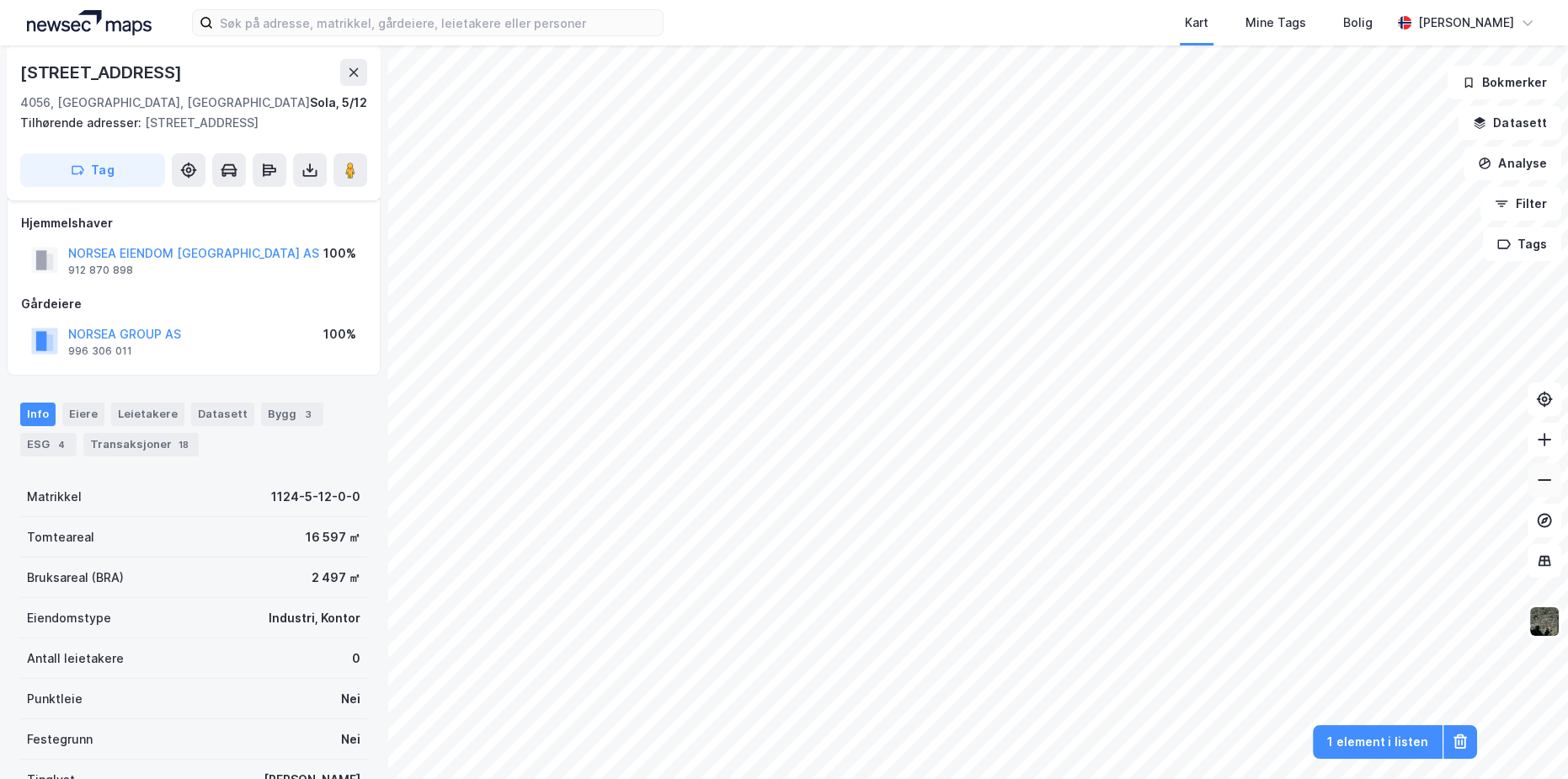
click at [1548, 487] on icon at bounding box center [1544, 479] width 17 height 17
click at [1548, 445] on icon at bounding box center [1544, 439] width 17 height 17
click at [1556, 485] on button at bounding box center [1544, 480] width 34 height 34
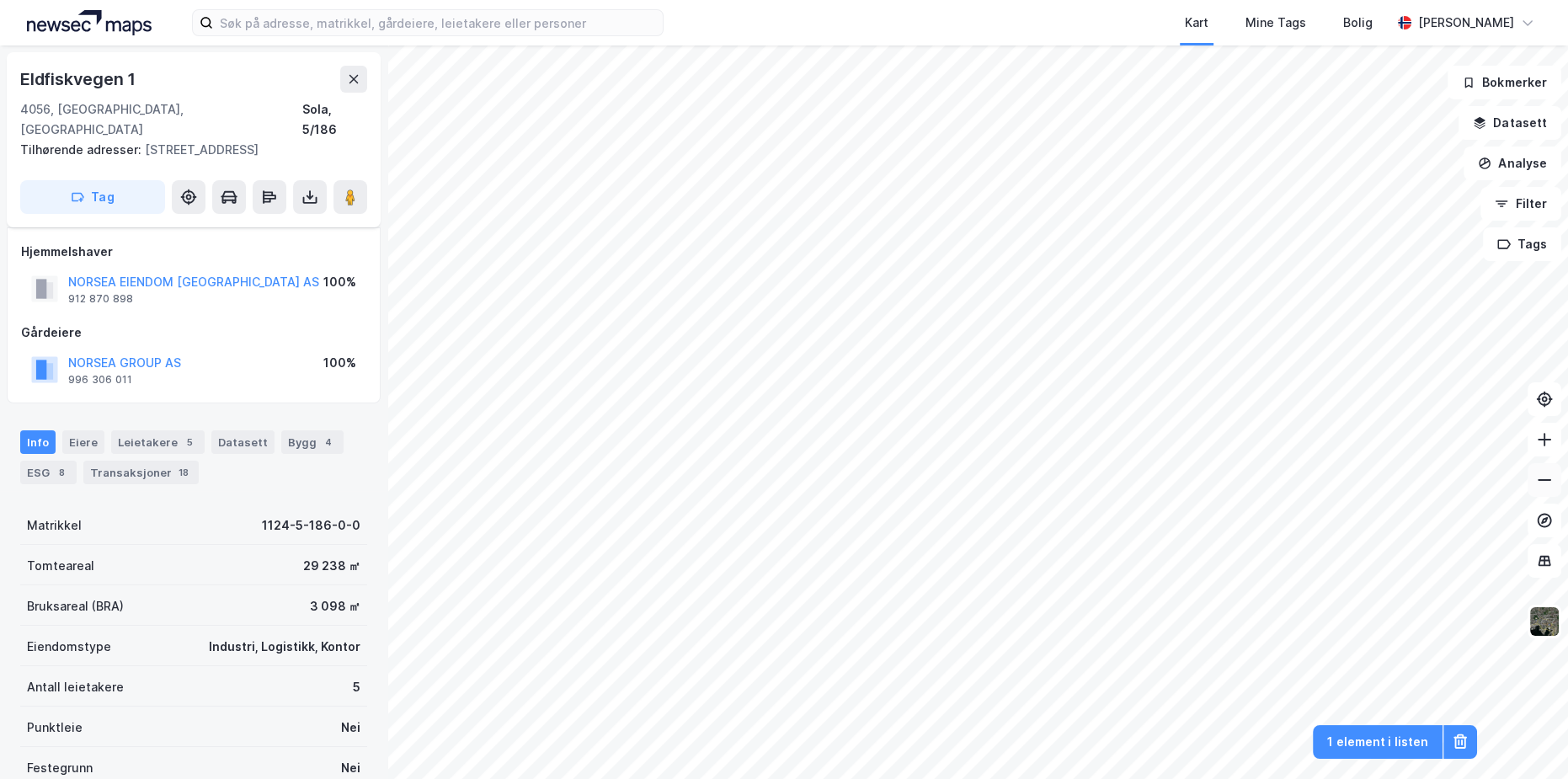
scroll to position [8, 0]
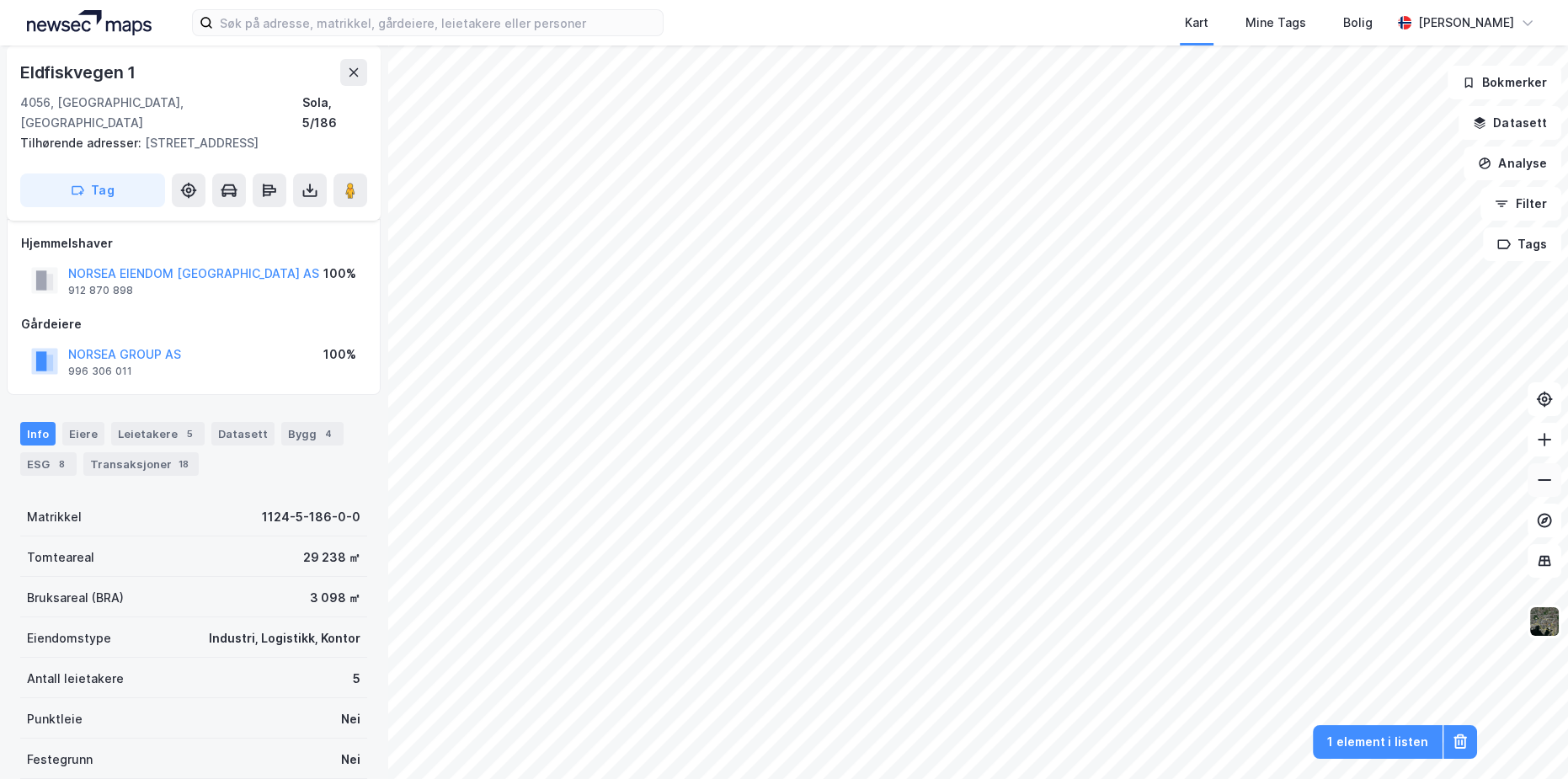
scroll to position [8, 0]
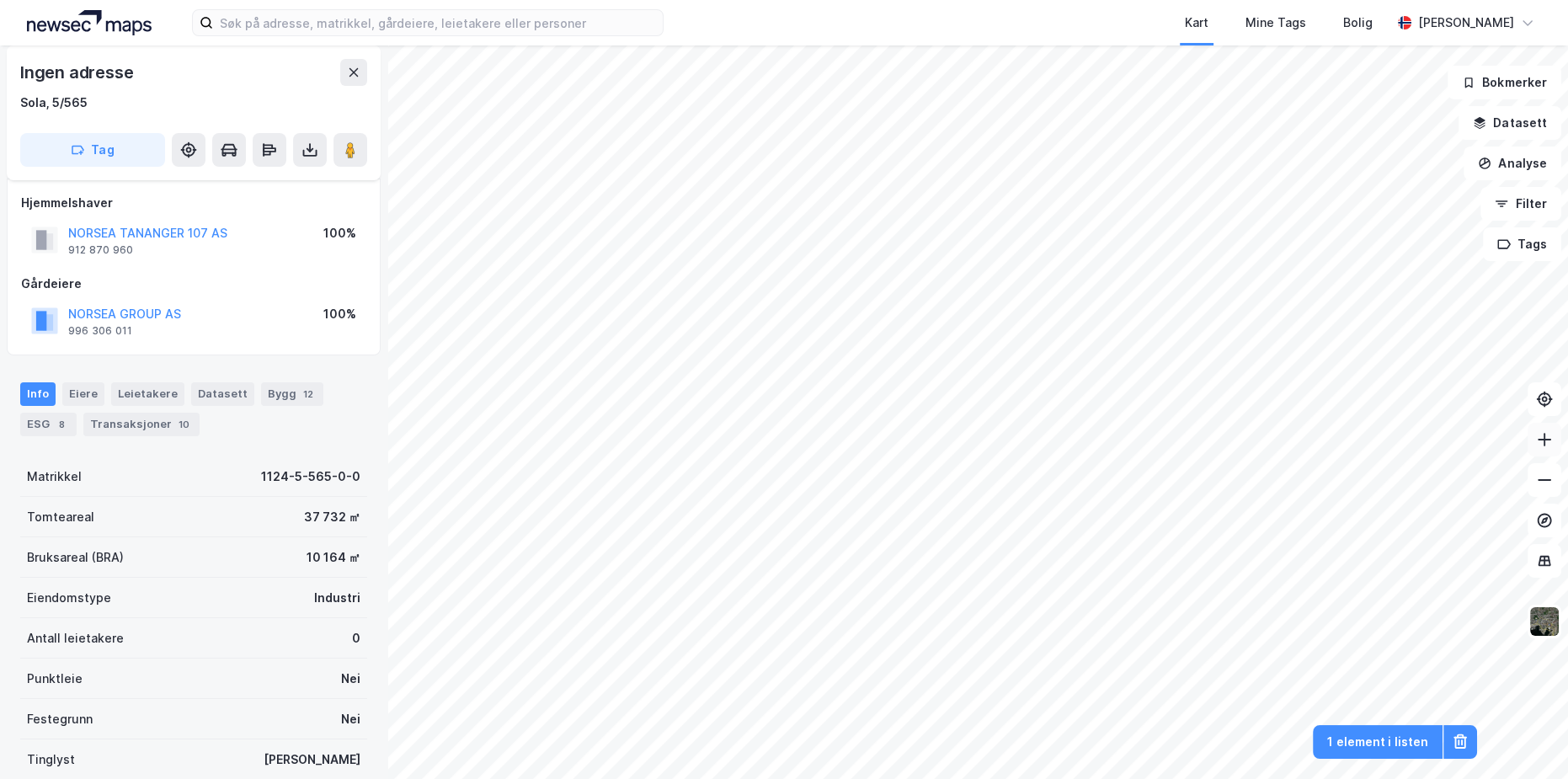
click at [1546, 450] on button at bounding box center [1544, 439] width 34 height 34
